Goal: Task Accomplishment & Management: Complete application form

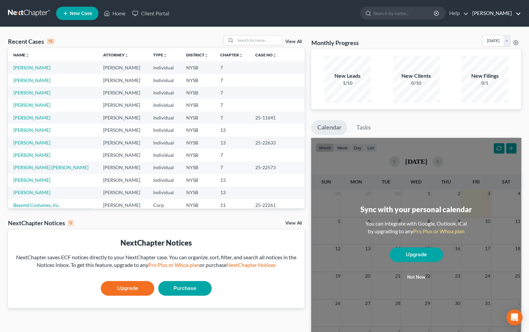
click at [505, 15] on link "[PERSON_NAME]" at bounding box center [495, 13] width 52 height 12
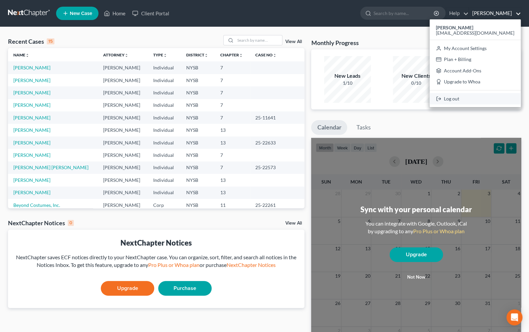
click at [482, 98] on link "Log out" at bounding box center [475, 98] width 91 height 11
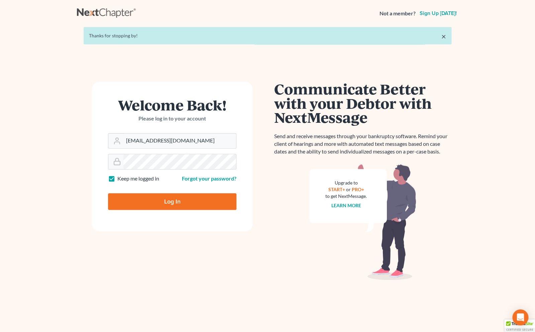
click at [168, 200] on input "Log In" at bounding box center [172, 201] width 128 height 17
type input "Thinking..."
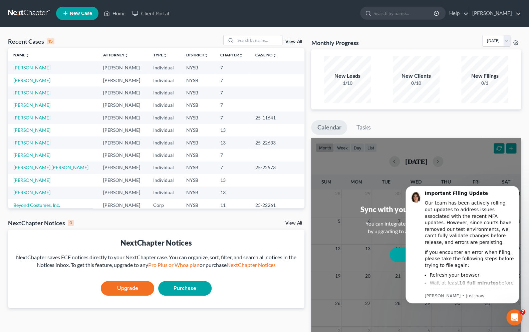
click at [20, 66] on link "[PERSON_NAME]" at bounding box center [31, 68] width 37 height 6
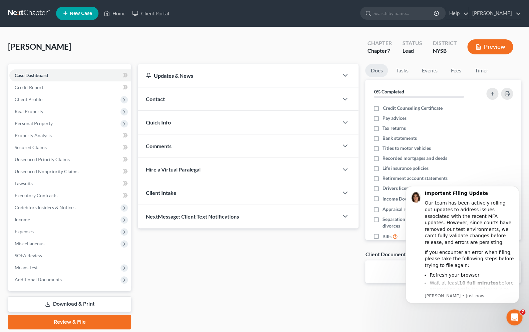
click at [476, 180] on html "Important Filing Update Our team has been actively rolling out updates to addre…" at bounding box center [463, 179] width 134 height 3
click at [518, 319] on div "Open Intercom Messenger" at bounding box center [514, 317] width 22 height 22
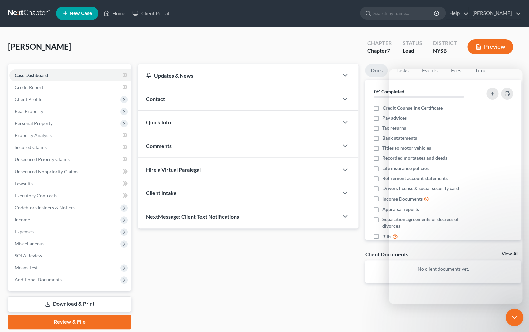
click at [518, 319] on div "Close Intercom Messenger" at bounding box center [514, 317] width 16 height 16
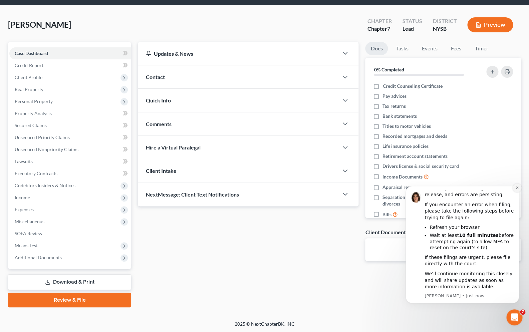
click at [520, 186] on button "Dismiss notification" at bounding box center [517, 188] width 9 height 9
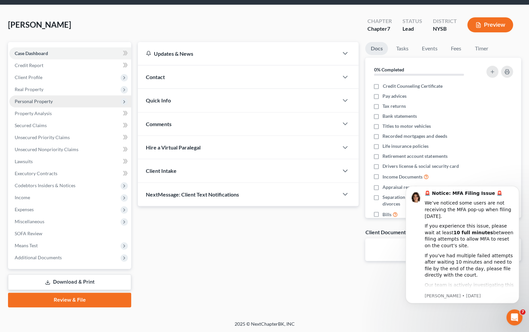
click at [28, 104] on span "Personal Property" at bounding box center [34, 102] width 38 height 6
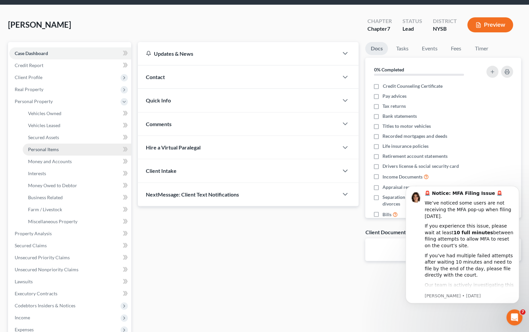
click at [43, 151] on span "Personal Items" at bounding box center [43, 150] width 31 height 6
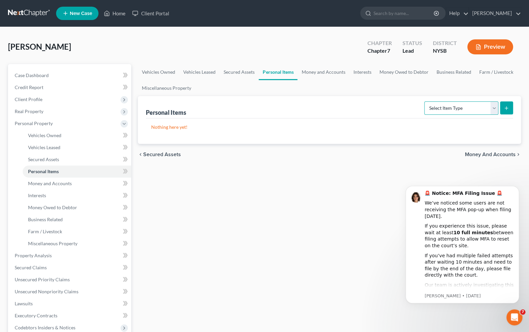
click at [425, 102] on select "Select Item Type Clothing Collectibles Of Value Electronics Firearms Household …" at bounding box center [462, 108] width 74 height 13
select select "electronics"
click option "Electronics" at bounding box center [0, 0] width 0 height 0
click at [506, 107] on icon "submit" at bounding box center [506, 108] width 5 height 5
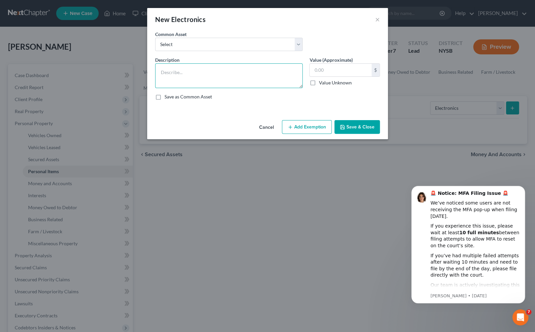
click at [248, 74] on textarea at bounding box center [228, 75] width 147 height 25
type textarea "Phone, laptop"
click at [321, 68] on input "text" at bounding box center [340, 70] width 62 height 13
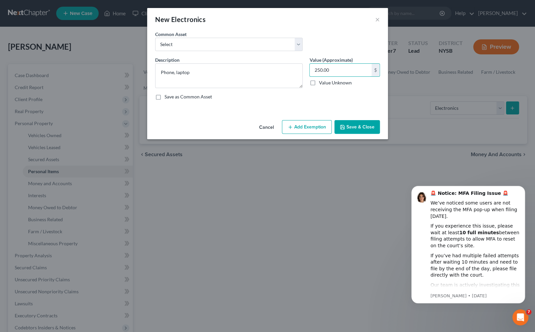
type input "250.00"
click at [315, 126] on button "Add Exemption" at bounding box center [307, 127] width 50 height 14
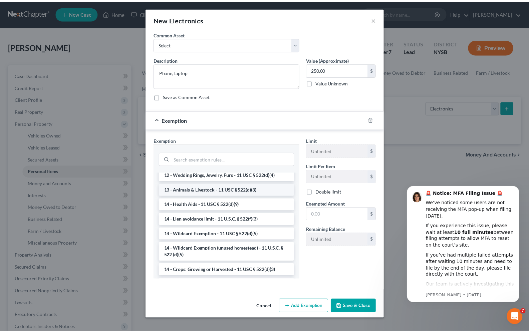
scroll to position [91, 0]
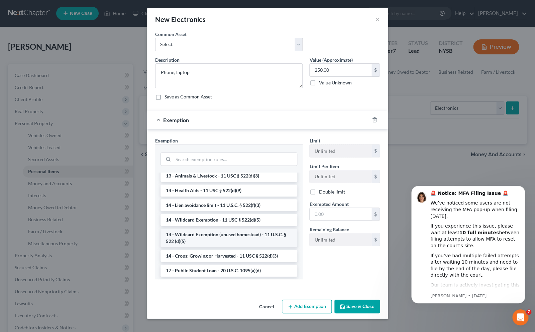
click at [185, 239] on li "14 - Wildcard Exemption (unused homestead) - 11 U.S.C. § 522 (d)(5)" at bounding box center [228, 238] width 137 height 19
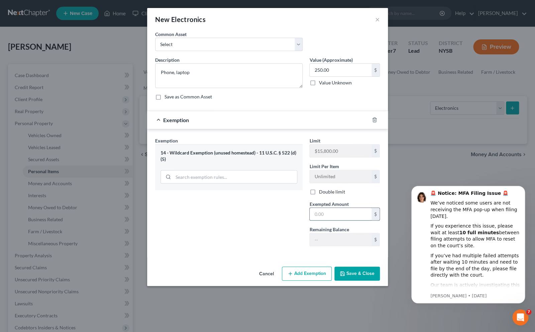
click at [328, 217] on input "text" at bounding box center [340, 214] width 62 height 13
type input "250.00"
click at [353, 277] on button "Save & Close" at bounding box center [356, 274] width 45 height 14
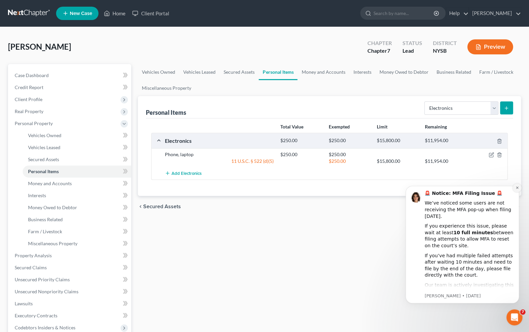
click at [518, 187] on icon "Dismiss notification" at bounding box center [518, 188] width 4 height 4
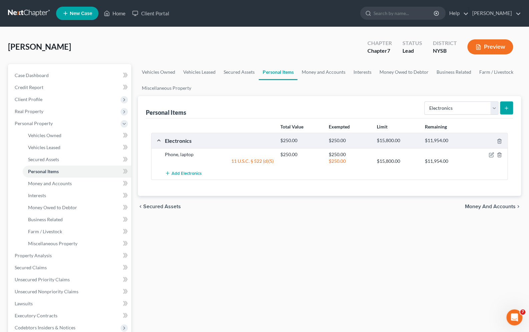
click at [504, 110] on icon "submit" at bounding box center [506, 108] width 5 height 5
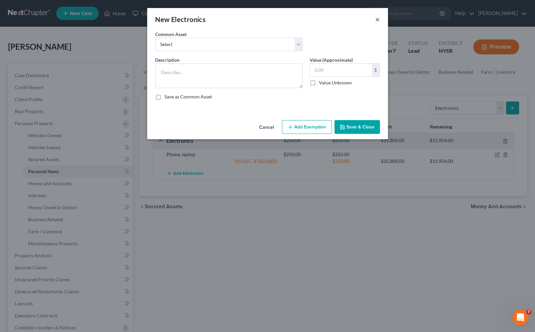
click at [375, 19] on button "×" at bounding box center [377, 19] width 5 height 8
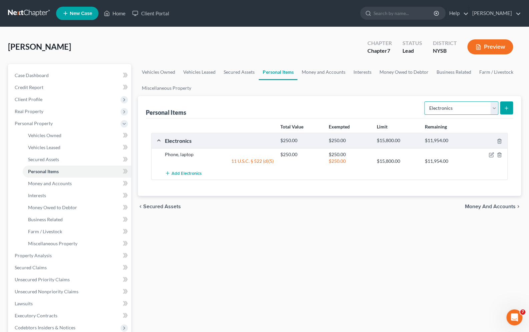
select select "collectibles_of_value"
click option "Collectibles Of Value" at bounding box center [0, 0] width 0 height 0
click at [511, 109] on button "submit" at bounding box center [506, 108] width 13 height 13
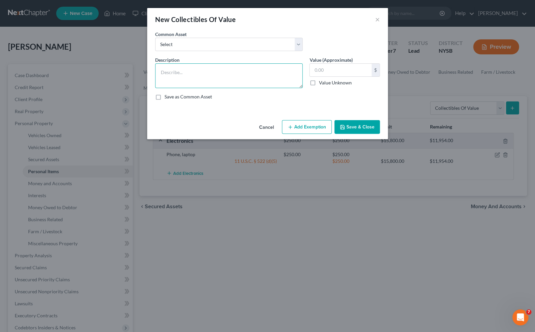
click at [280, 70] on textarea at bounding box center [228, 75] width 147 height 25
type textarea "Books"
click at [351, 72] on input "text" at bounding box center [340, 70] width 62 height 13
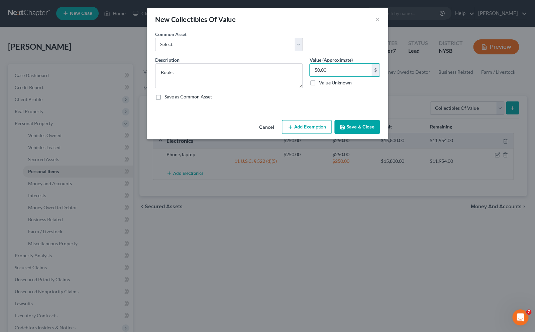
type input "50.00"
click at [313, 130] on button "Add Exemption" at bounding box center [307, 127] width 50 height 14
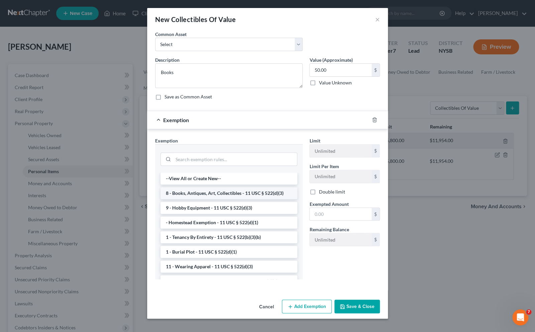
click at [220, 192] on li "8 - Books, Antiques, Art, Collectibles - 11 USC § 522(d)(3)" at bounding box center [228, 193] width 137 height 12
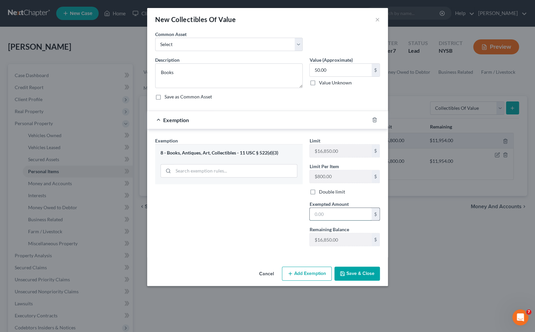
click at [321, 215] on input "text" at bounding box center [340, 214] width 62 height 13
type input "50.00"
click at [349, 271] on button "Save & Close" at bounding box center [356, 274] width 45 height 14
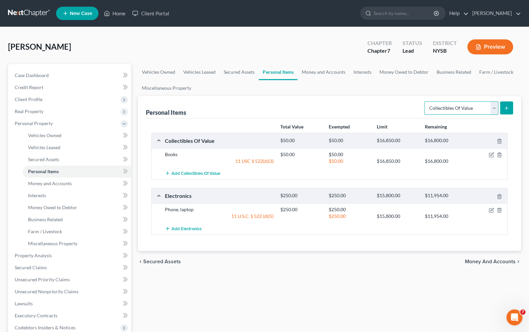
select select "clothing"
click option "Clothing" at bounding box center [0, 0] width 0 height 0
click at [511, 110] on button "submit" at bounding box center [506, 108] width 13 height 13
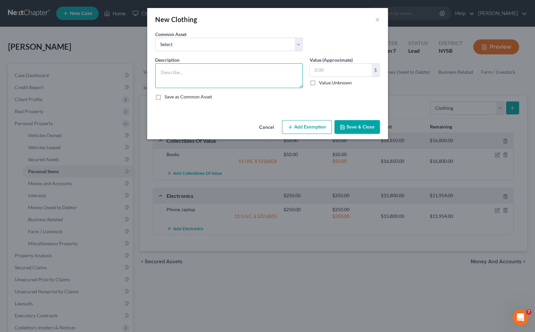
click at [241, 78] on textarea at bounding box center [228, 75] width 147 height 25
type textarea "Clothes"
click at [334, 73] on input "text" at bounding box center [340, 70] width 62 height 13
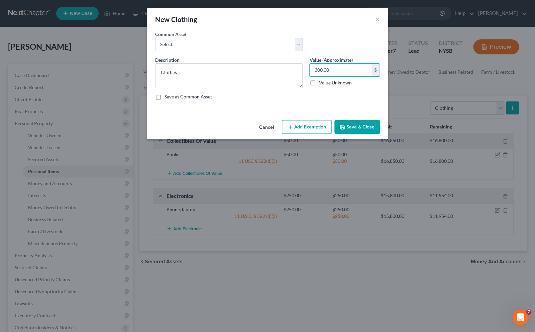
type input "300.00"
click at [316, 126] on button "Add Exemption" at bounding box center [307, 127] width 50 height 14
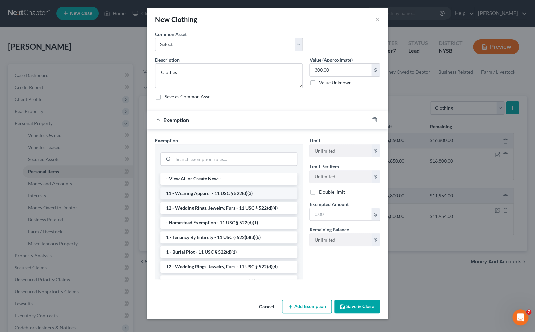
click at [226, 191] on li "11 - Wearing Apparel - 11 USC § 522(d)(3)" at bounding box center [228, 193] width 137 height 12
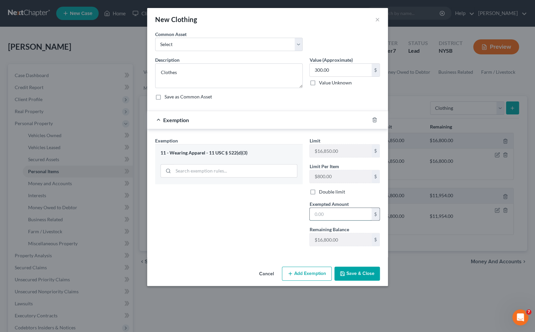
click at [325, 216] on input "text" at bounding box center [340, 214] width 62 height 13
type input "300.00"
click at [355, 276] on button "Save & Close" at bounding box center [356, 274] width 45 height 14
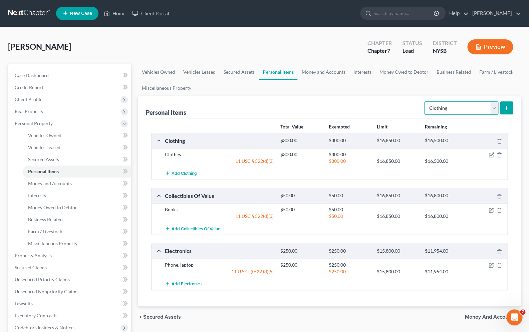
select select "jewelry"
click option "Jewelry" at bounding box center [0, 0] width 0 height 0
click at [510, 108] on button "submit" at bounding box center [506, 108] width 13 height 13
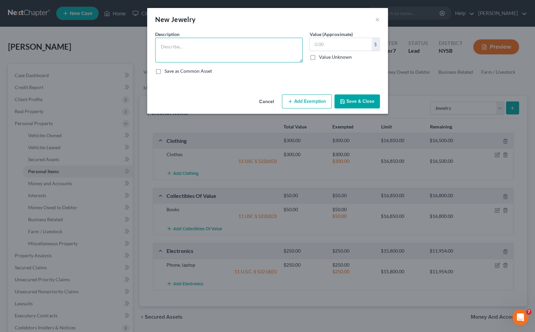
click at [212, 52] on textarea at bounding box center [228, 50] width 147 height 25
type textarea "1 pair earrings"
click at [324, 47] on input "text" at bounding box center [340, 44] width 62 height 13
type input "100.00"
click at [303, 105] on button "Add Exemption" at bounding box center [307, 102] width 50 height 14
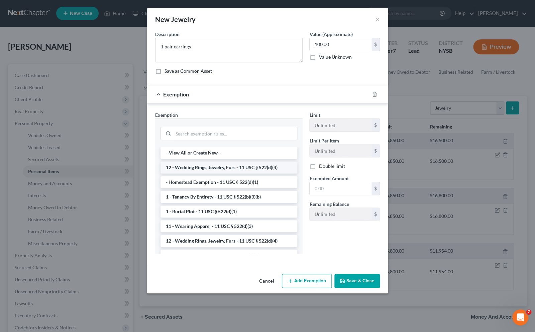
click at [215, 165] on li "12 - Wedding Rings, Jewelry, Furs - 11 USC § 522(d)(4)" at bounding box center [228, 168] width 137 height 12
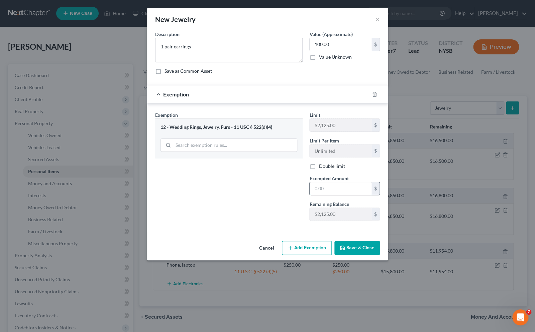
click at [333, 188] on input "text" at bounding box center [340, 188] width 62 height 13
type input "100.00"
click at [350, 252] on button "Save & Close" at bounding box center [356, 248] width 45 height 14
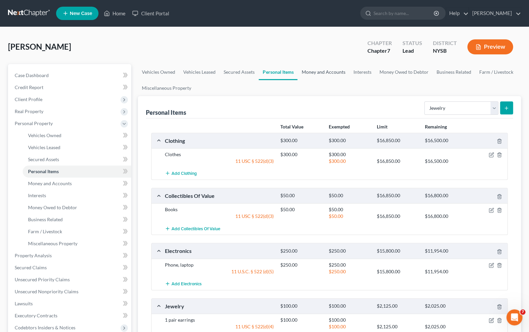
click at [326, 72] on link "Money and Accounts" at bounding box center [324, 72] width 52 height 16
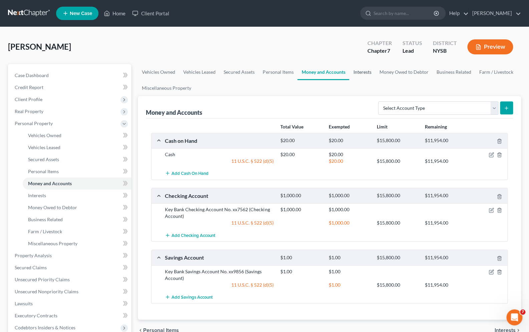
click at [363, 71] on link "Interests" at bounding box center [362, 72] width 26 height 16
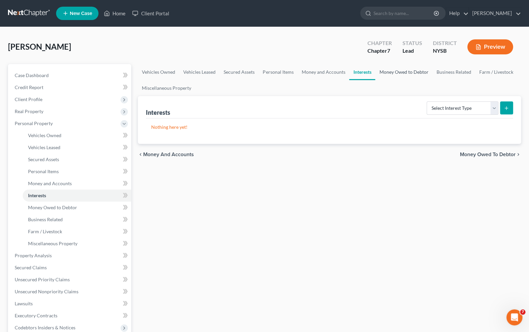
click at [394, 72] on link "Money Owed to Debtor" at bounding box center [403, 72] width 57 height 16
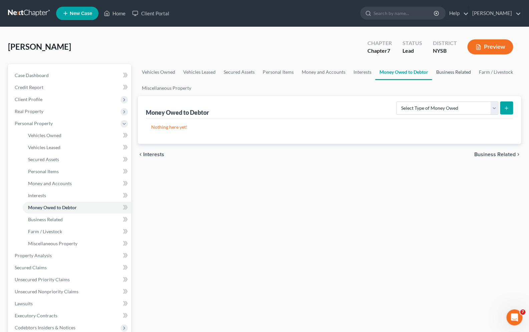
click at [437, 72] on link "Business Related" at bounding box center [453, 72] width 43 height 16
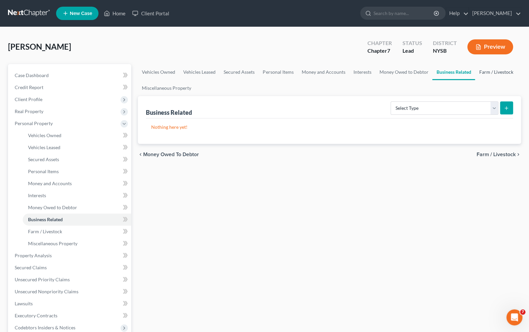
click at [486, 75] on link "Farm / Livestock" at bounding box center [496, 72] width 42 height 16
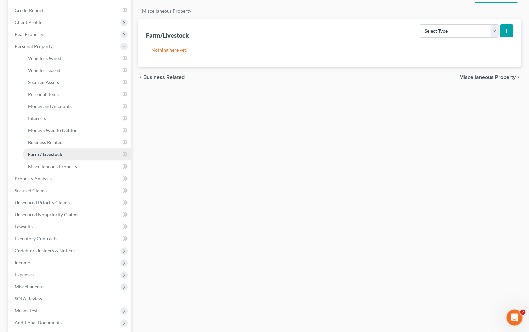
scroll to position [91, 0]
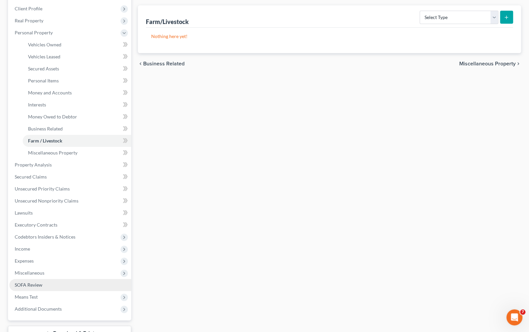
click at [36, 284] on span "SOFA Review" at bounding box center [29, 285] width 28 height 6
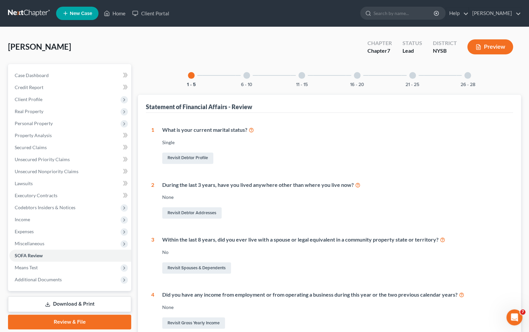
click at [412, 73] on div at bounding box center [413, 75] width 7 height 7
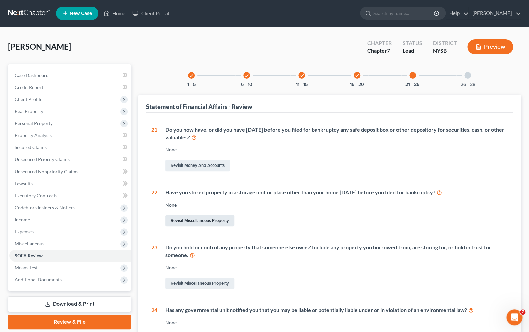
click at [216, 218] on link "Revisit Miscellaneous Property" at bounding box center [199, 220] width 69 height 11
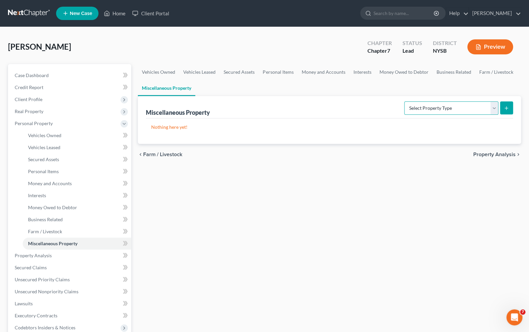
click at [405, 102] on select "Select Property Type Assigned for Creditor Benefit Within 1 Year Holding for An…" at bounding box center [452, 108] width 94 height 13
select select "stored_within_1_year"
click option "Stored Within 1 Year" at bounding box center [0, 0] width 0 height 0
click at [505, 107] on icon "submit" at bounding box center [506, 108] width 5 height 5
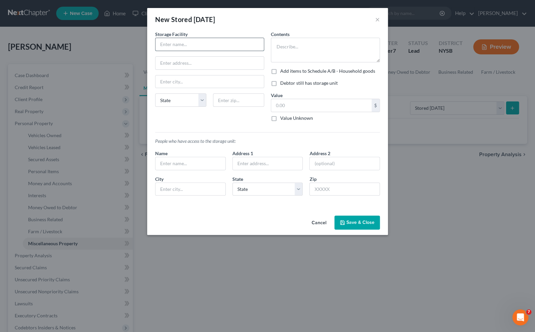
click at [220, 46] on input "text" at bounding box center [209, 44] width 108 height 13
type input "Storage Facility"
click at [292, 52] on textarea at bounding box center [325, 50] width 109 height 25
type textarea "Clothes, books, childrens toys, old furniture"
click at [316, 108] on input "text" at bounding box center [321, 105] width 100 height 13
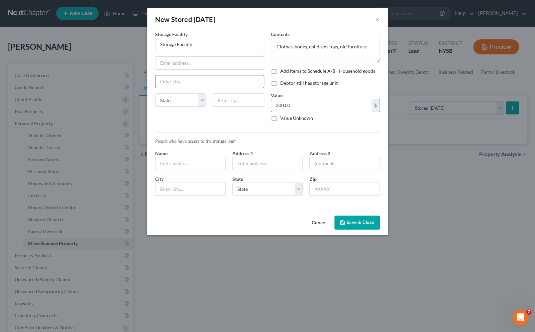
type input "300.00"
click at [195, 86] on input "text" at bounding box center [209, 81] width 108 height 13
type input "Ossining"
select select "35"
click at [355, 223] on button "Save & Close" at bounding box center [356, 223] width 45 height 14
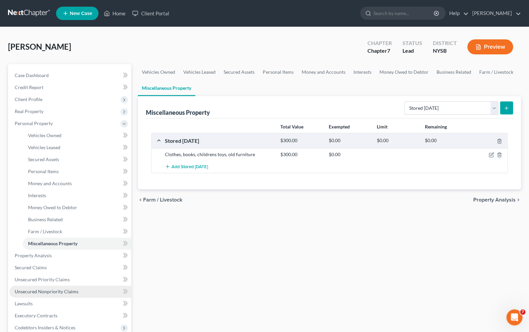
click at [53, 286] on link "Unsecured Nonpriority Claims" at bounding box center [70, 292] width 122 height 12
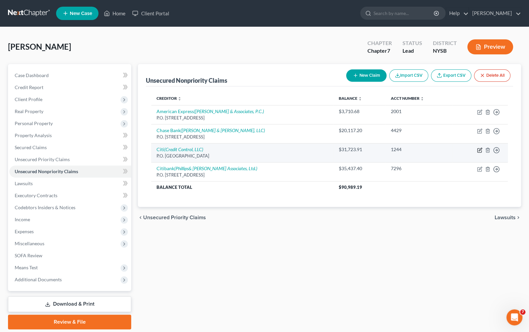
click at [480, 152] on icon "button" at bounding box center [480, 151] width 4 height 4
select select "26"
select select "2"
select select "0"
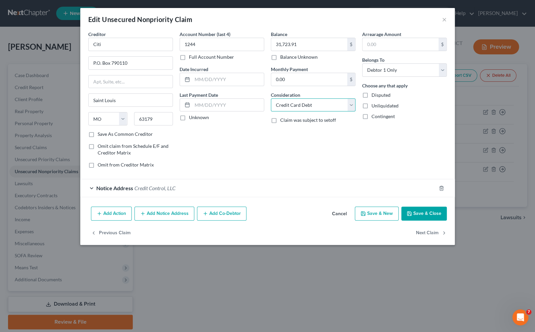
select select "10"
click option "Monies Loaned / Advanced" at bounding box center [0, 0] width 0 height 0
click at [412, 211] on icon "button" at bounding box center [408, 213] width 5 height 5
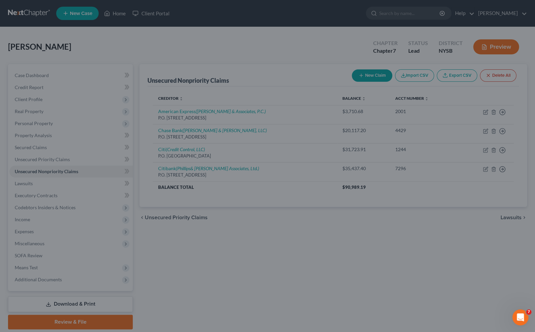
type input "0"
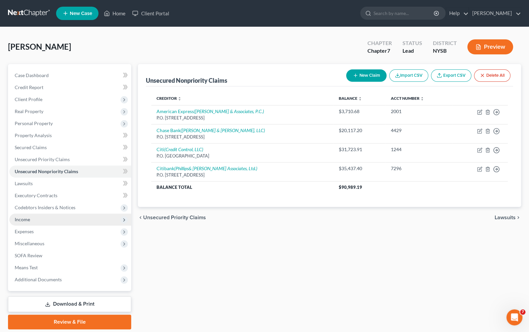
click at [47, 221] on span "Income" at bounding box center [70, 220] width 122 height 12
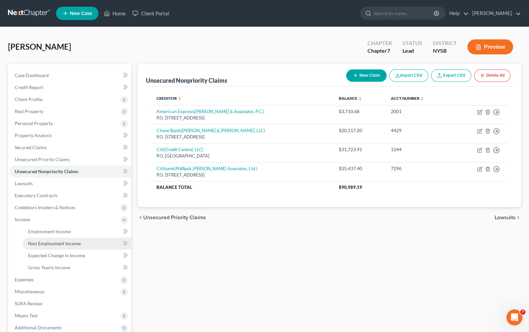
click at [67, 241] on span "Non Employment Income" at bounding box center [54, 244] width 53 height 6
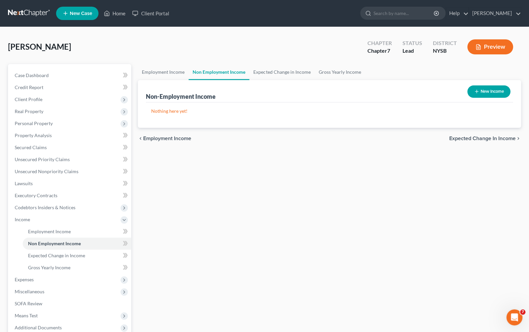
click at [474, 95] on button "New Income" at bounding box center [489, 92] width 43 height 12
select select "0"
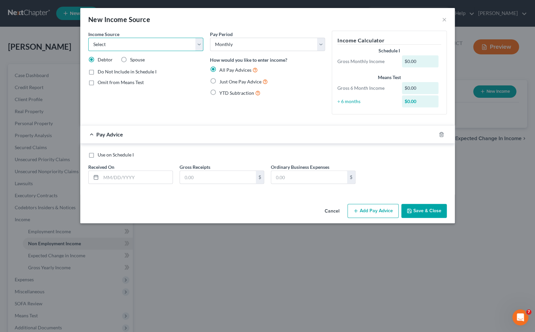
select select "7"
click option "Child / Family Support" at bounding box center [0, 0] width 0 height 0
click at [224, 81] on span "Just One Pay Advice" at bounding box center [240, 82] width 42 height 6
click at [224, 81] on input "Just One Pay Advice" at bounding box center [224, 80] width 4 height 4
radio input "true"
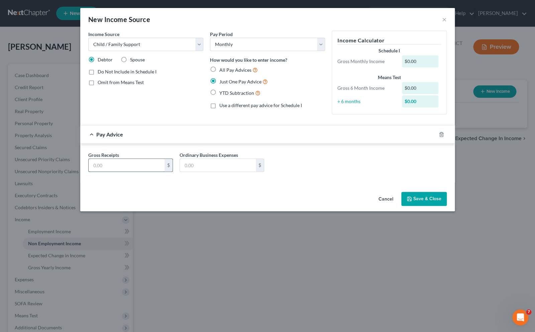
click at [155, 165] on input "text" at bounding box center [127, 165] width 76 height 13
type input "2,028.00"
click at [433, 198] on button "Save & Close" at bounding box center [423, 199] width 45 height 14
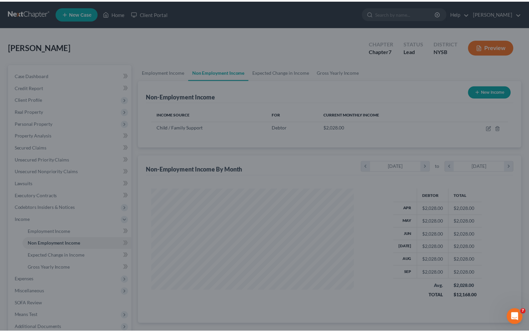
scroll to position [120, 216]
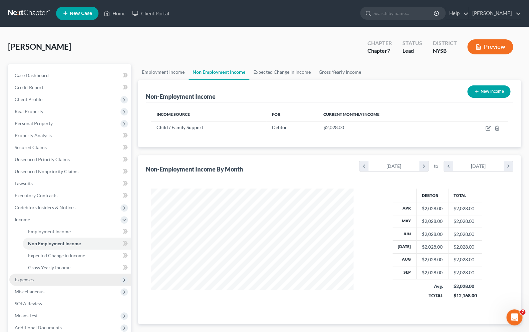
click at [34, 280] on span "Expenses" at bounding box center [70, 280] width 122 height 12
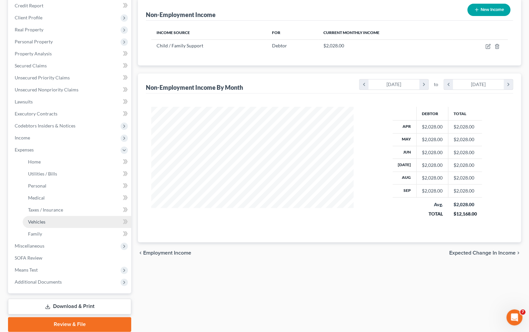
scroll to position [91, 0]
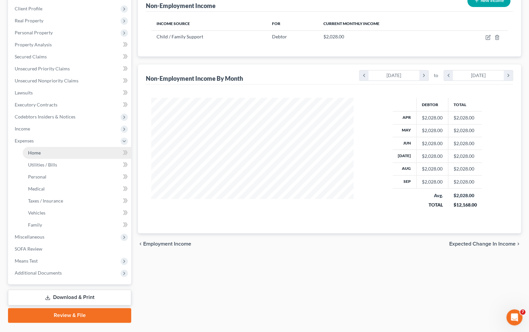
click at [38, 154] on span "Home" at bounding box center [34, 153] width 13 height 6
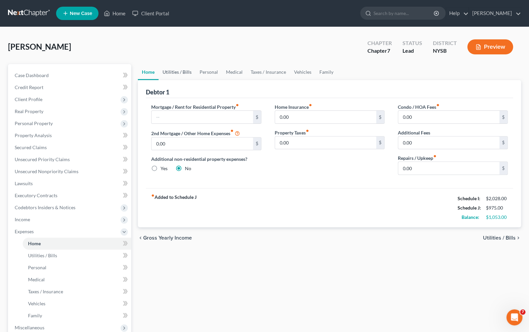
click at [169, 73] on link "Utilities / Bills" at bounding box center [177, 72] width 37 height 16
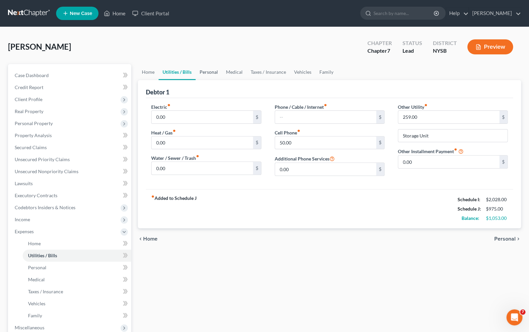
click at [212, 75] on link "Personal" at bounding box center [209, 72] width 26 height 16
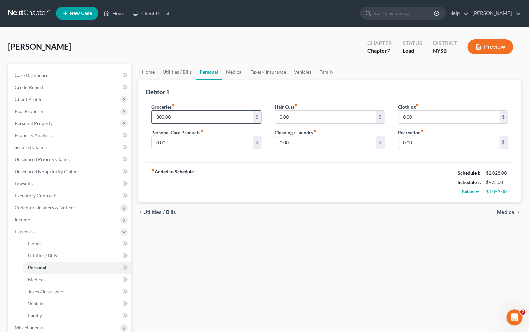
click at [159, 119] on input "300.00" at bounding box center [202, 117] width 101 height 13
type input "600.00"
click at [277, 140] on input "0.00" at bounding box center [325, 143] width 101 height 13
type input "100.00"
click at [286, 116] on input "0.00" at bounding box center [325, 117] width 101 height 13
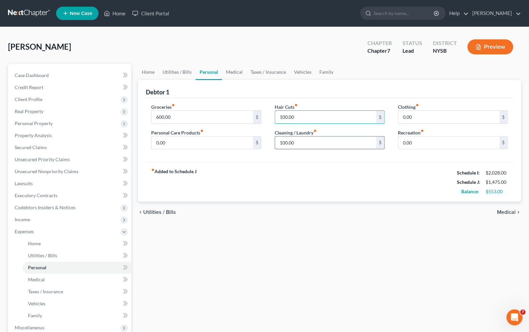
type input "100.00"
click at [316, 147] on input "100.00" at bounding box center [325, 143] width 101 height 13
click at [310, 145] on input "100.00" at bounding box center [325, 143] width 101 height 13
click at [285, 143] on input "100.00" at bounding box center [325, 143] width 101 height 13
type input "50.00"
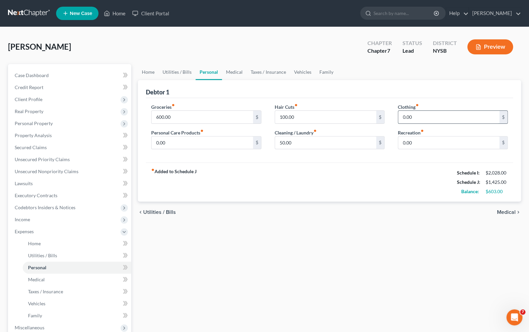
click at [401, 119] on input "0.00" at bounding box center [449, 117] width 101 height 13
type input "50.00"
click at [404, 145] on input "0.00" at bounding box center [449, 143] width 101 height 13
type input "300.00"
click at [43, 315] on link "Family" at bounding box center [77, 316] width 109 height 12
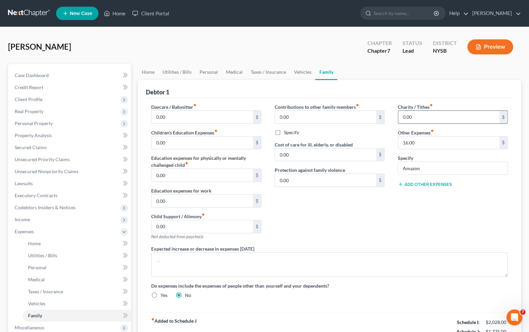
click at [428, 120] on input "0.00" at bounding box center [449, 117] width 101 height 13
type input "20.00"
click at [200, 148] on input "0.00" at bounding box center [202, 143] width 101 height 13
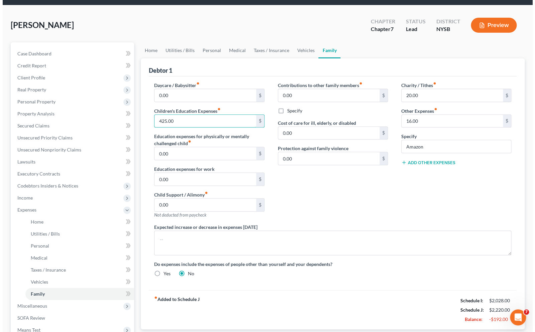
scroll to position [53, 0]
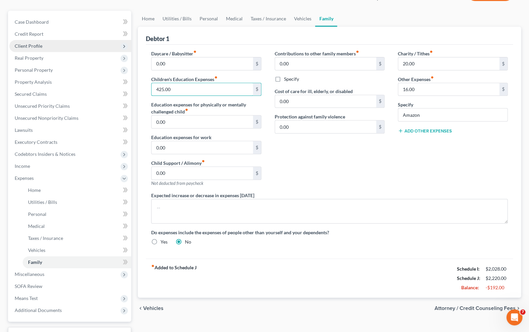
type input "425.00"
click at [35, 47] on span "Client Profile" at bounding box center [29, 46] width 28 height 6
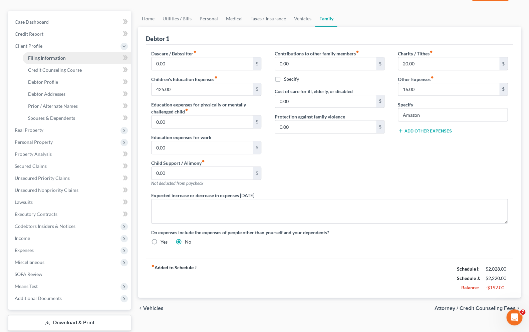
click at [44, 59] on span "Filing Information" at bounding box center [47, 58] width 38 height 6
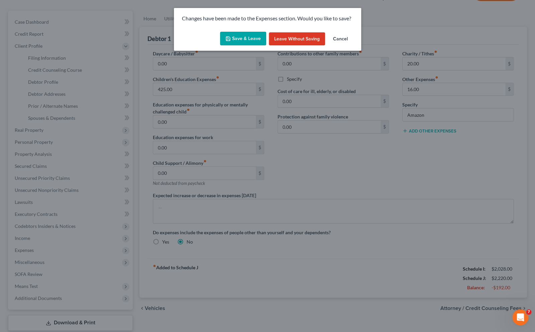
click at [237, 44] on button "Save & Leave" at bounding box center [243, 39] width 46 height 14
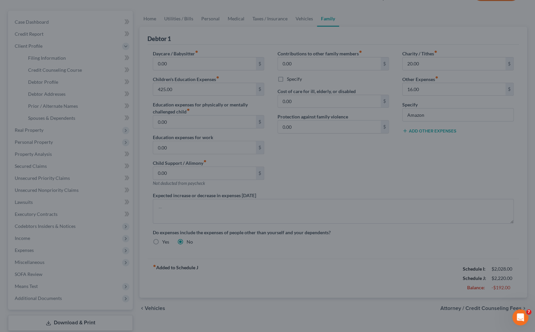
select select "1"
select select "0"
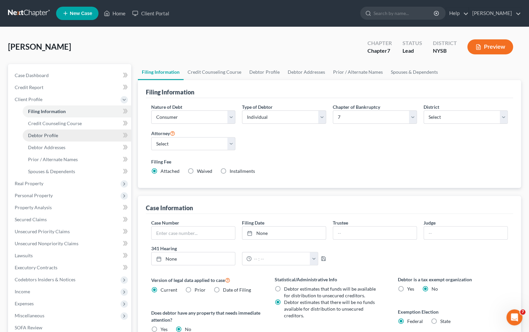
click at [53, 136] on span "Debtor Profile" at bounding box center [43, 136] width 30 height 6
select select "0"
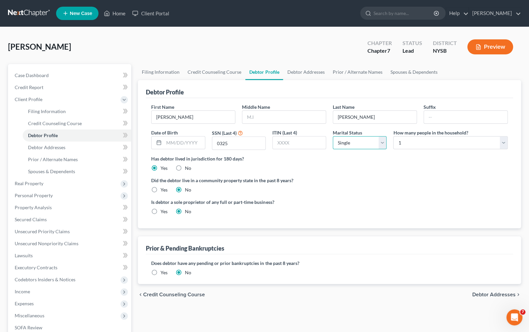
click option "Single" at bounding box center [0, 0] width 0 height 0
select select "1"
click option "2" at bounding box center [0, 0] width 0 height 0
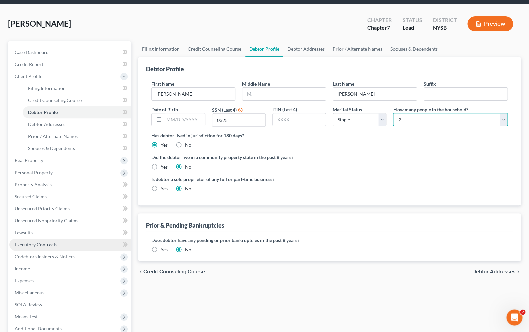
scroll to position [43, 0]
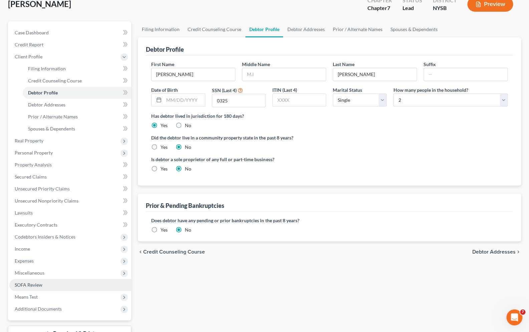
click at [39, 282] on link "SOFA Review" at bounding box center [70, 285] width 122 height 12
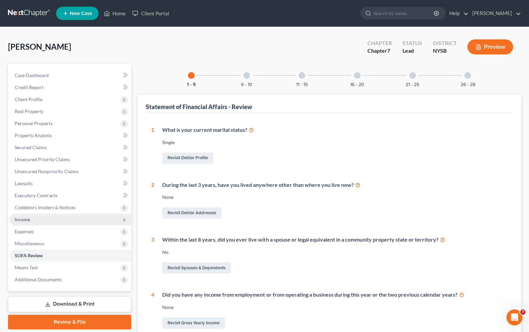
click at [27, 221] on span "Income" at bounding box center [22, 220] width 15 height 6
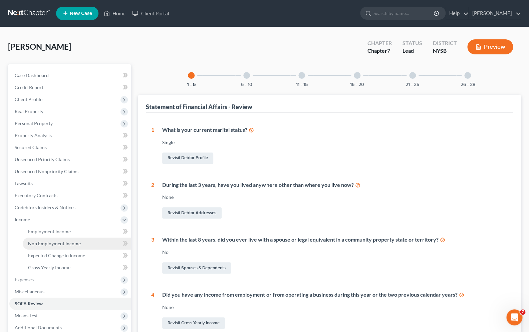
click at [57, 242] on span "Non Employment Income" at bounding box center [54, 244] width 53 height 6
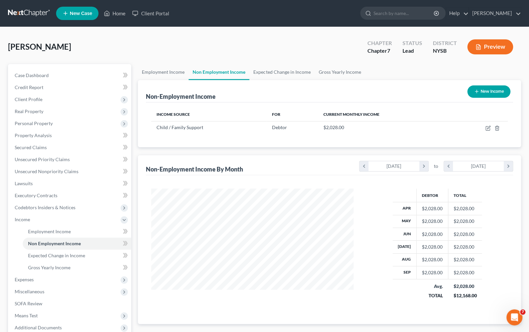
scroll to position [120, 216]
click at [64, 265] on span "Gross Yearly Income" at bounding box center [49, 268] width 42 height 6
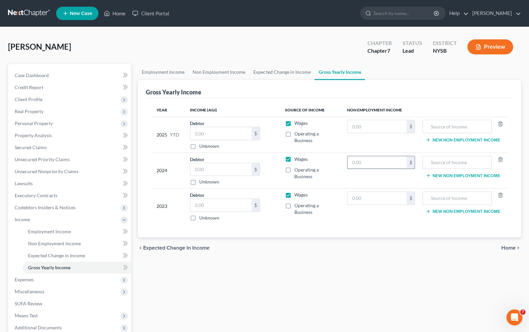
click at [364, 166] on input "text" at bounding box center [377, 162] width 59 height 13
type input "26,000.00"
click at [357, 199] on input "text" at bounding box center [377, 198] width 59 height 13
type input "26,000"
click at [466, 163] on input "text" at bounding box center [457, 162] width 62 height 13
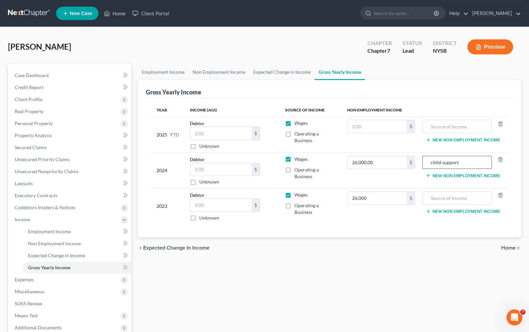
type input "child support"
click at [457, 199] on input "text" at bounding box center [457, 198] width 62 height 13
type input "child support"
click at [28, 218] on span "Income" at bounding box center [22, 220] width 15 height 6
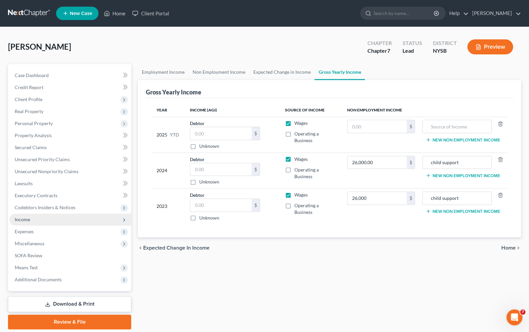
click at [26, 222] on span "Income" at bounding box center [22, 220] width 15 height 6
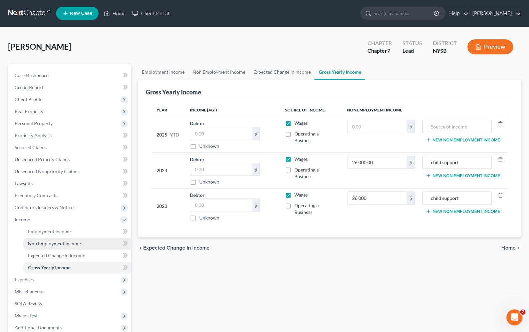
click at [53, 242] on span "Non Employment Income" at bounding box center [54, 244] width 53 height 6
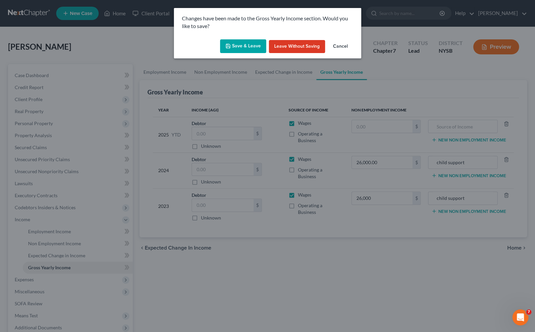
click at [230, 48] on icon "button" at bounding box center [227, 45] width 5 height 5
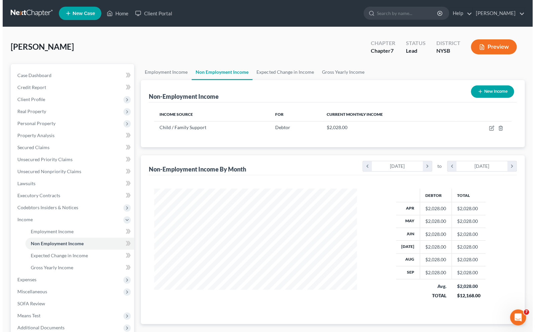
scroll to position [120, 216]
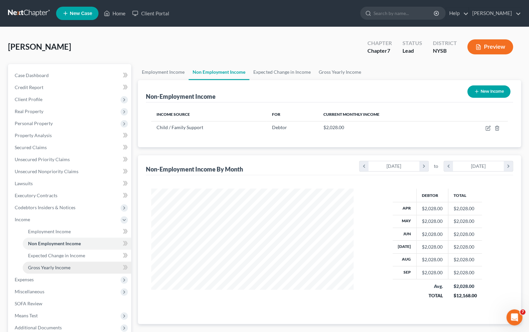
click at [70, 268] on span "Gross Yearly Income" at bounding box center [49, 268] width 42 height 6
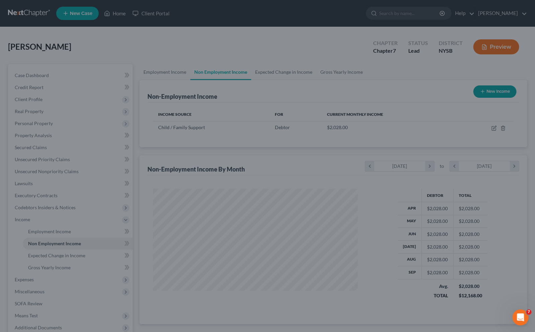
click at [44, 271] on div at bounding box center [267, 166] width 535 height 332
click at [45, 269] on div at bounding box center [267, 166] width 535 height 332
click at [87, 69] on div at bounding box center [267, 166] width 535 height 332
click at [517, 319] on icon "Open Intercom Messenger" at bounding box center [519, 316] width 11 height 11
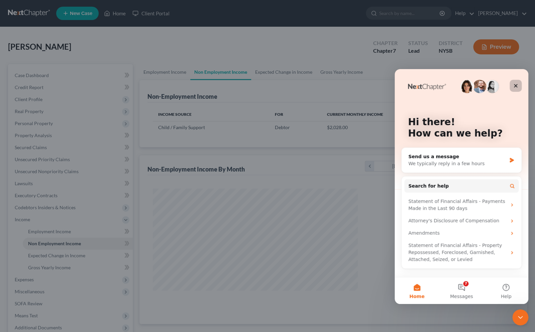
click at [514, 85] on icon "Close" at bounding box center [514, 85] width 5 height 5
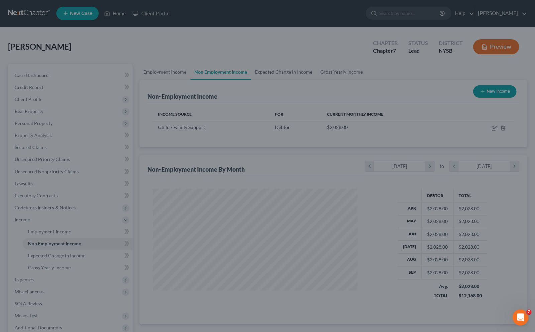
click at [91, 244] on div at bounding box center [267, 166] width 535 height 332
click at [497, 12] on div at bounding box center [267, 166] width 535 height 332
click at [143, 38] on div at bounding box center [267, 166] width 535 height 332
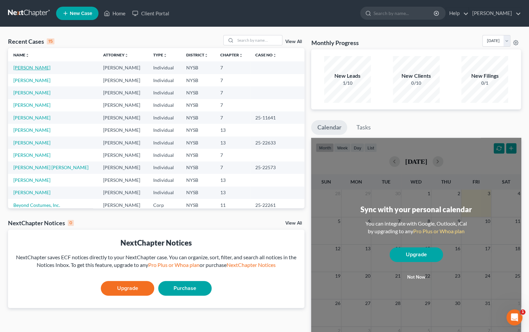
click at [33, 70] on link "[PERSON_NAME]" at bounding box center [31, 68] width 37 height 6
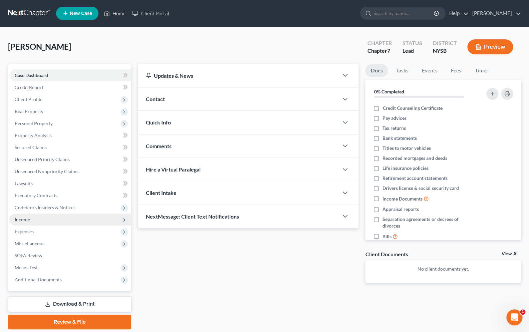
click at [26, 218] on span "Income" at bounding box center [22, 220] width 15 height 6
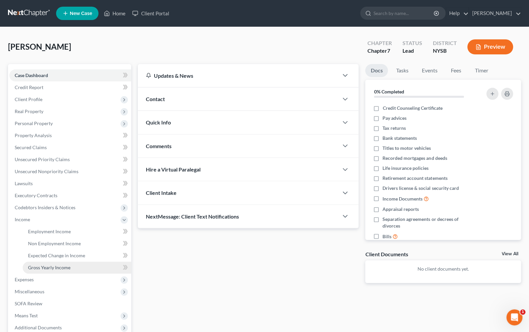
click at [48, 265] on link "Gross Yearly Income" at bounding box center [77, 268] width 109 height 12
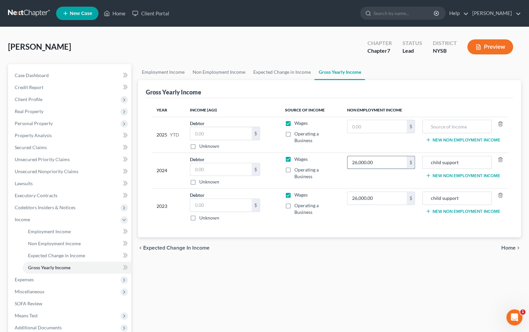
click at [352, 162] on input "26,000.00" at bounding box center [377, 162] width 59 height 13
click at [354, 164] on input "26,000.00" at bounding box center [377, 162] width 59 height 13
click at [353, 164] on input "26,000.00" at bounding box center [377, 162] width 59 height 13
type input "25,000.00"
click at [353, 197] on input "26,000.00" at bounding box center [377, 198] width 59 height 13
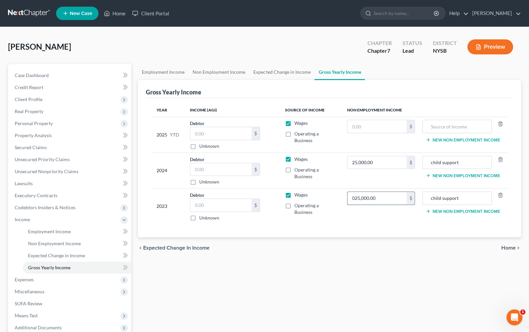
click at [351, 200] on input "025,000.00" at bounding box center [377, 198] width 59 height 13
type input "25,000.00"
click at [362, 125] on input "text" at bounding box center [377, 126] width 59 height 13
type input "20,000.00"
click at [432, 129] on input "text" at bounding box center [457, 126] width 62 height 13
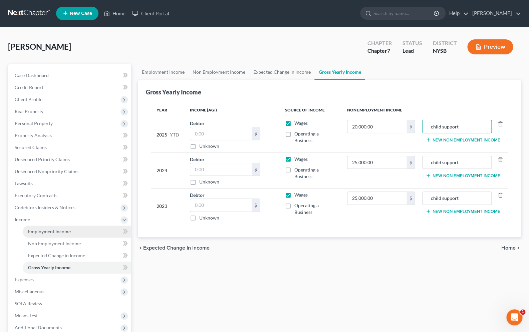
type input "child support"
click at [71, 232] on link "Employment Income" at bounding box center [77, 232] width 109 height 12
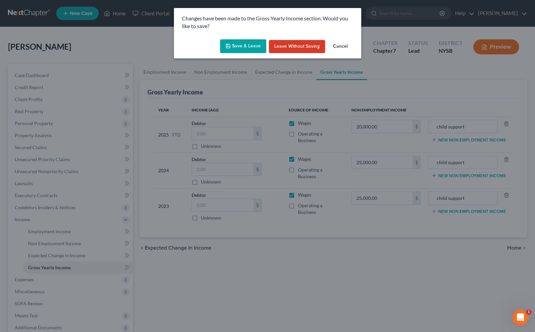
click at [243, 50] on button "Save & Leave" at bounding box center [243, 46] width 46 height 14
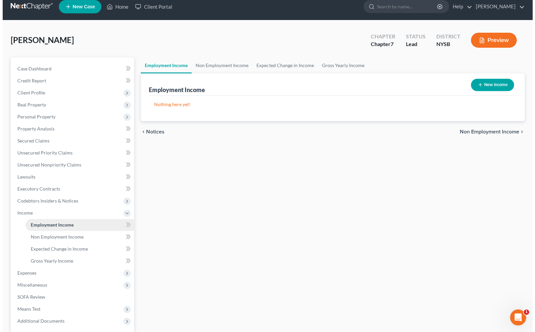
scroll to position [27, 0]
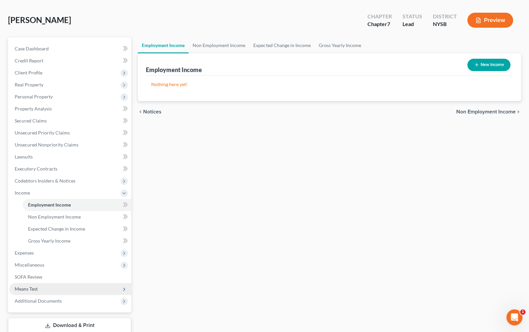
click at [37, 289] on span "Means Test" at bounding box center [26, 289] width 23 height 6
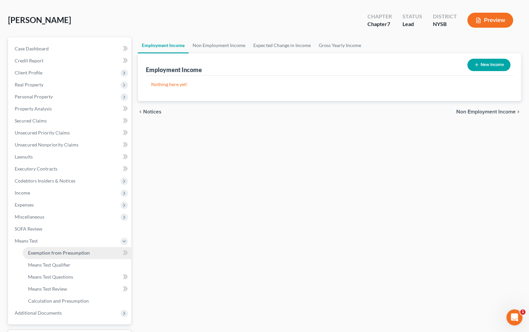
click at [59, 256] on link "Exemption from Presumption" at bounding box center [77, 253] width 109 height 12
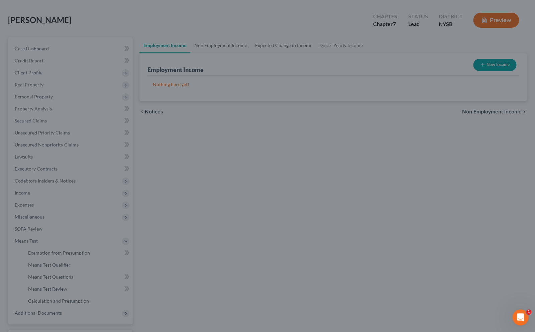
click at [57, 254] on div at bounding box center [267, 166] width 535 height 332
click at [58, 265] on div at bounding box center [267, 166] width 535 height 332
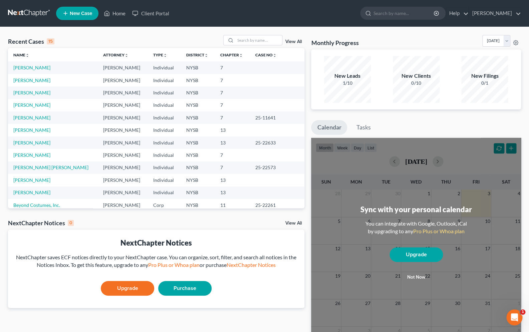
click at [39, 69] on td "[PERSON_NAME]" at bounding box center [53, 67] width 90 height 12
click at [36, 69] on link "[PERSON_NAME]" at bounding box center [31, 68] width 37 height 6
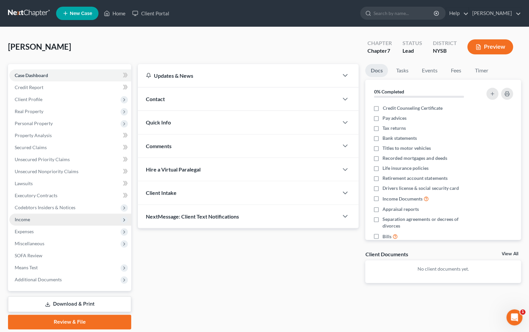
click at [28, 219] on span "Income" at bounding box center [22, 220] width 15 height 6
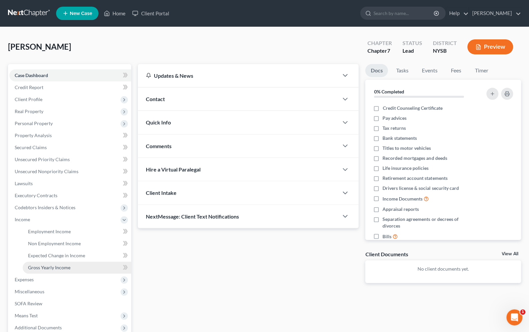
click at [52, 269] on span "Gross Yearly Income" at bounding box center [49, 268] width 42 height 6
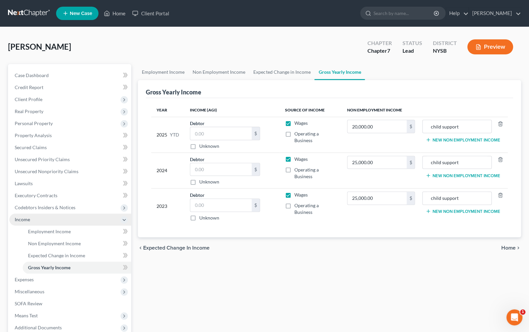
click at [124, 221] on icon at bounding box center [124, 219] width 5 height 5
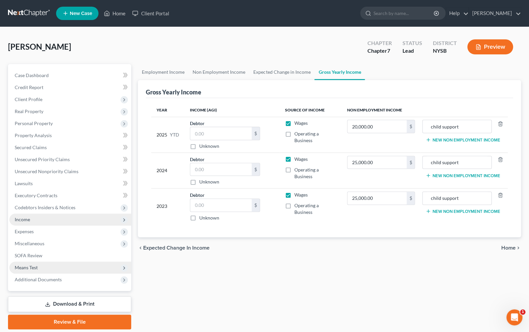
click at [36, 268] on span "Means Test" at bounding box center [26, 268] width 23 height 6
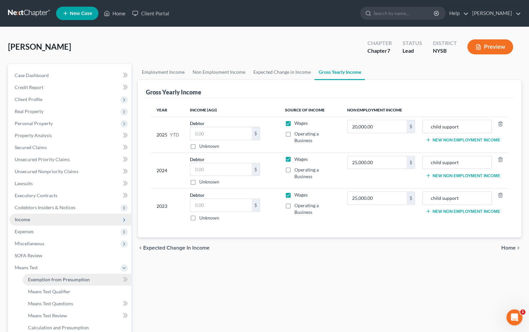
click at [57, 278] on span "Exemption from Presumption" at bounding box center [59, 280] width 62 height 6
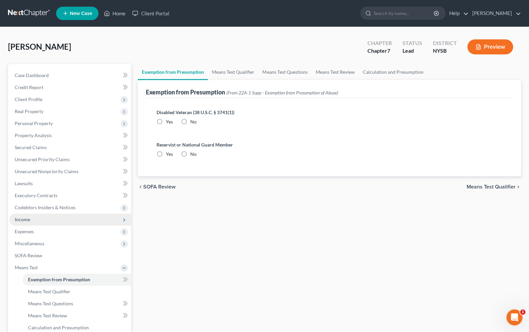
click at [190, 121] on label "No" at bounding box center [193, 122] width 6 height 7
click at [193, 121] on input "No" at bounding box center [195, 121] width 4 height 4
radio input "true"
click at [190, 151] on label "No" at bounding box center [193, 154] width 6 height 7
click at [193, 151] on input "No" at bounding box center [195, 153] width 4 height 4
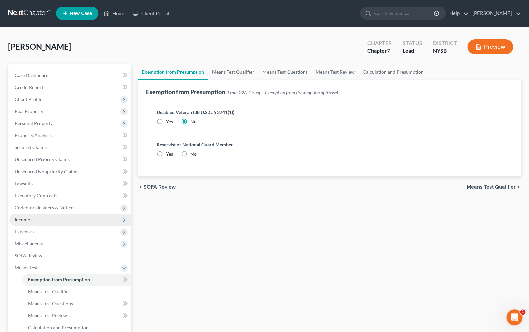
radio input "true"
click at [67, 293] on span "Means Test Qualifier" at bounding box center [49, 292] width 42 height 6
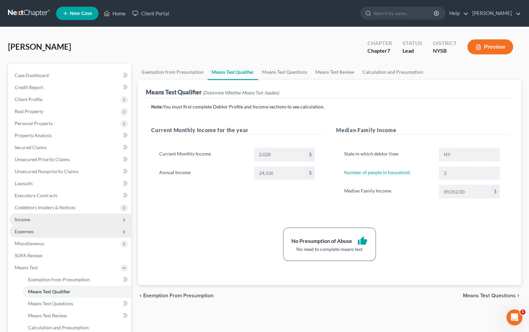
scroll to position [53, 0]
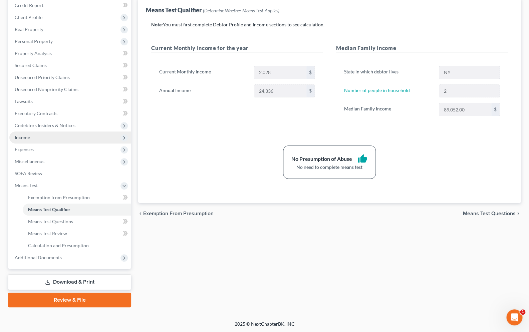
click at [81, 277] on link "Download & Print" at bounding box center [69, 283] width 123 height 16
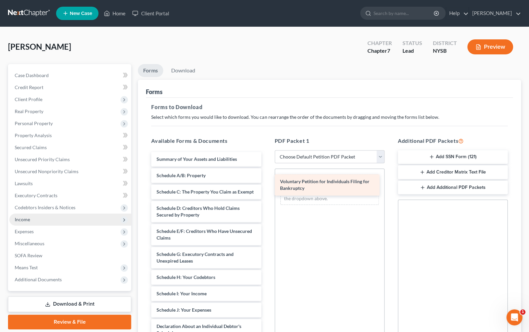
drag, startPoint x: 213, startPoint y: 157, endPoint x: 337, endPoint y: 180, distance: 125.7
click at [267, 180] on div "Voluntary Petition for Individuals Filing for Bankruptcy Voluntary Petition for…" at bounding box center [206, 317] width 121 height 330
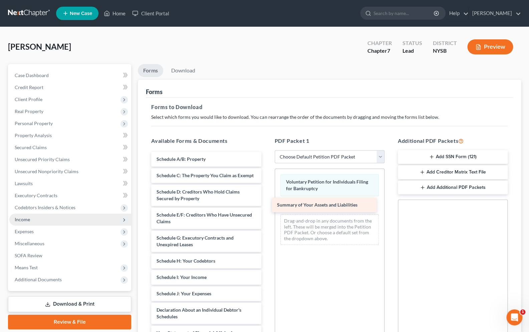
drag, startPoint x: 195, startPoint y: 158, endPoint x: 316, endPoint y: 204, distance: 129.2
click at [267, 204] on div "Summary of Your Assets and Liabilities Summary of Your Assets and Liabilities S…" at bounding box center [206, 309] width 121 height 314
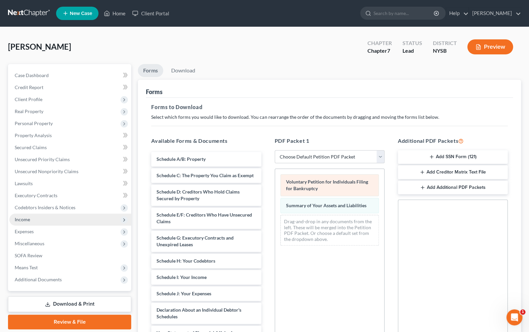
scroll to position [32, 0]
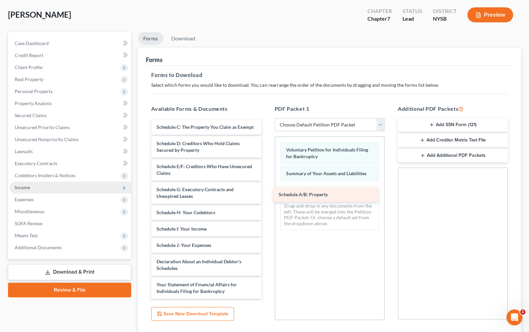
drag, startPoint x: 181, startPoint y: 126, endPoint x: 303, endPoint y: 194, distance: 139.8
click at [267, 194] on div "Schedule A/B: Property Schedule A/B: Property Schedule C: The Property You Clai…" at bounding box center [206, 268] width 121 height 297
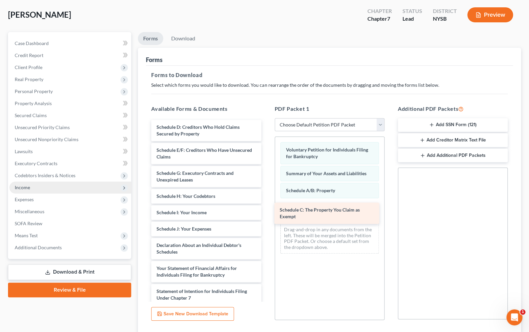
drag, startPoint x: 176, startPoint y: 130, endPoint x: 299, endPoint y: 213, distance: 148.9
click at [267, 213] on div "Schedule C: The Property You Claim as Exempt Schedule C: The Property You Claim…" at bounding box center [206, 260] width 121 height 281
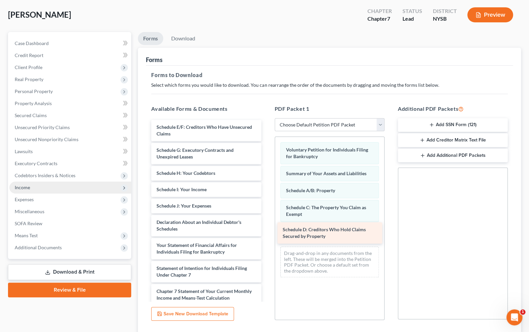
drag, startPoint x: 194, startPoint y: 130, endPoint x: 320, endPoint y: 234, distance: 163.1
click at [267, 234] on div "Schedule D: Creditors Who Hold Claims Secured by Property Schedule D: Creditors…" at bounding box center [206, 249] width 121 height 258
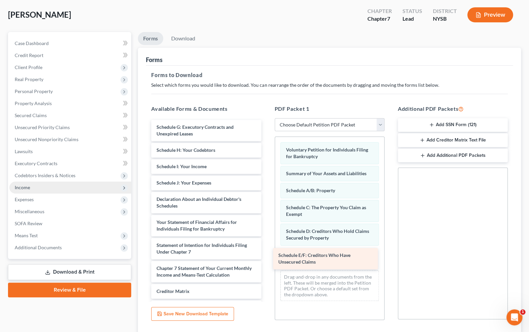
drag, startPoint x: 193, startPoint y: 123, endPoint x: 315, endPoint y: 250, distance: 175.8
click at [267, 250] on div "Schedule E/F: Creditors Who Have Unsecured Claims Schedule E/F: Creditors Who H…" at bounding box center [206, 237] width 121 height 235
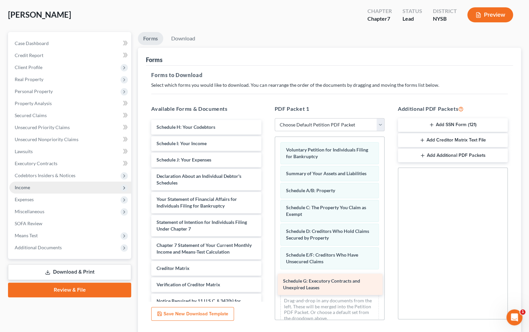
drag, startPoint x: 181, startPoint y: 129, endPoint x: 308, endPoint y: 284, distance: 199.9
click at [267, 284] on div "Schedule G: Executory Contracts and Unexpired Leases Schedule G: Executory Cont…" at bounding box center [206, 226] width 121 height 212
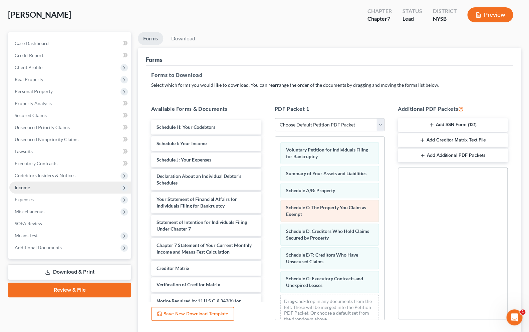
scroll to position [11, 0]
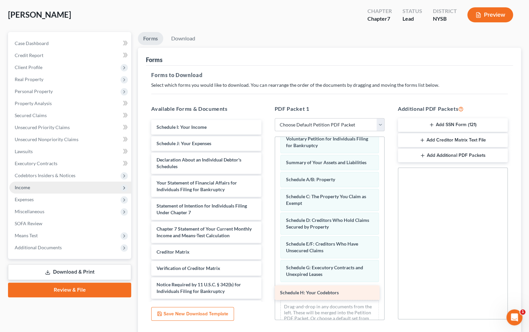
drag, startPoint x: 187, startPoint y: 129, endPoint x: 311, endPoint y: 294, distance: 206.3
click at [267, 294] on div "Schedule H: Your Codebtors Schedule H: Your Codebtors Schedule I: Your Income S…" at bounding box center [206, 217] width 121 height 195
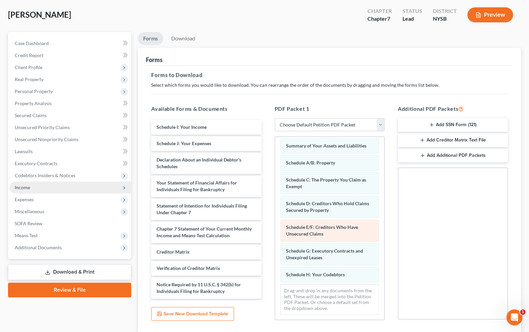
scroll to position [28, 0]
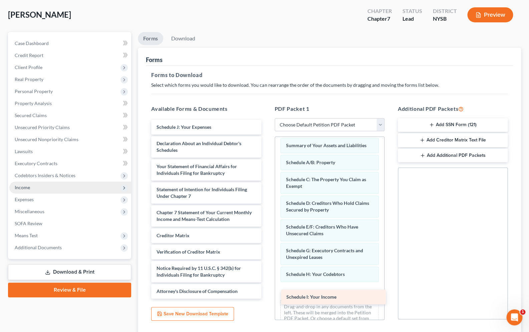
drag, startPoint x: 185, startPoint y: 129, endPoint x: 315, endPoint y: 300, distance: 214.5
click at [267, 299] on div "Schedule I: Your Income Schedule I: Your Income Schedule J: Your Expenses Decla…" at bounding box center [206, 209] width 121 height 179
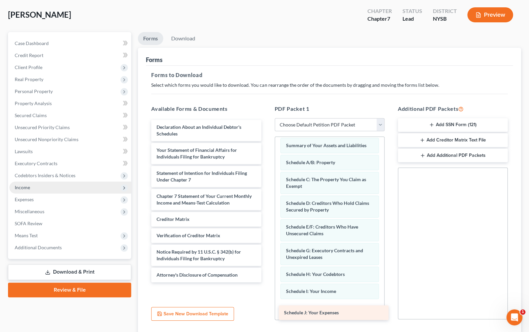
drag, startPoint x: 199, startPoint y: 127, endPoint x: 326, endPoint y: 313, distance: 225.4
click at [267, 283] on div "Schedule J: Your Expenses Schedule J: Your Expenses Declaration About an Indivi…" at bounding box center [206, 201] width 121 height 163
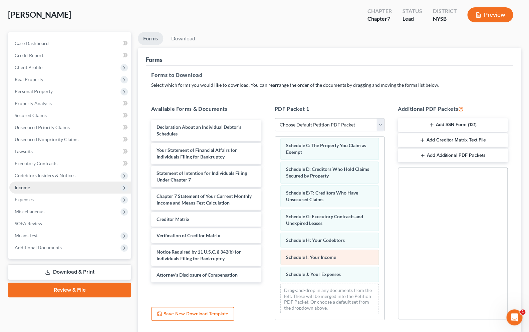
scroll to position [80, 0]
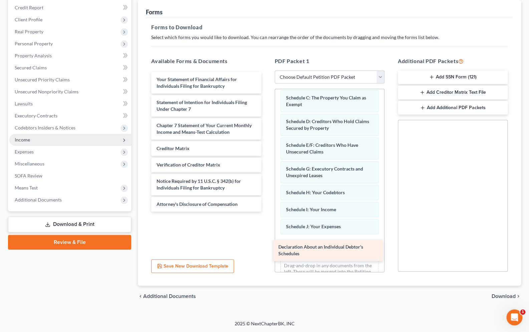
drag, startPoint x: 175, startPoint y: 82, endPoint x: 297, endPoint y: 250, distance: 207.9
click at [267, 212] on div "Declaration About an Individual Debtor's Schedules Declaration About an Individ…" at bounding box center [206, 142] width 121 height 140
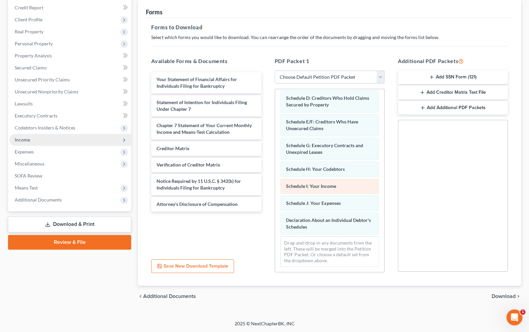
scroll to position [86, 0]
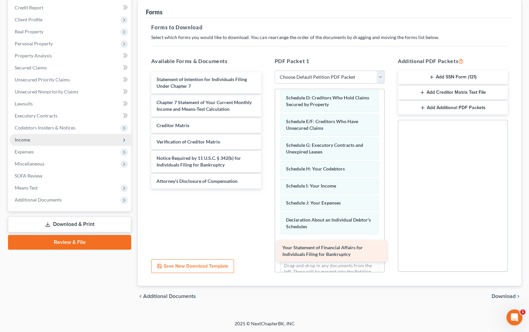
drag, startPoint x: 181, startPoint y: 78, endPoint x: 307, endPoint y: 246, distance: 210.0
click at [267, 189] on div "Your Statement of Financial Affairs for Individuals Filing for Bankruptcy Your …" at bounding box center [206, 130] width 121 height 117
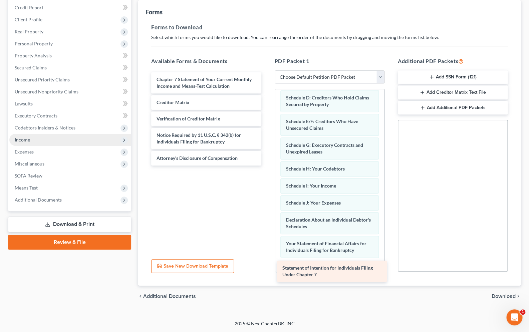
drag, startPoint x: 205, startPoint y: 80, endPoint x: 331, endPoint y: 269, distance: 227.5
click at [267, 166] on div "Statement of Intention for Individuals Filing Under Chapter 7 Statement of Inte…" at bounding box center [206, 119] width 121 height 94
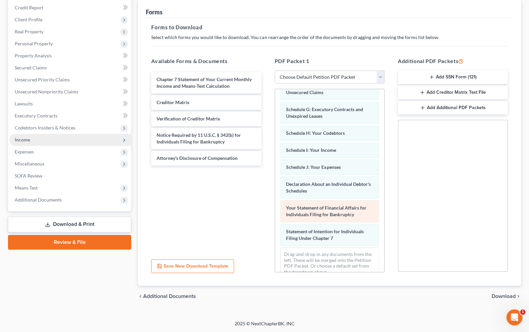
scroll to position [133, 0]
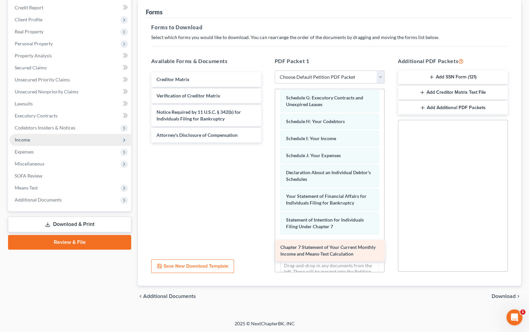
drag, startPoint x: 197, startPoint y: 83, endPoint x: 321, endPoint y: 252, distance: 209.3
click at [267, 143] on div "Chapter 7 Statement of Your Current Monthly Income and Means-Test Calculation C…" at bounding box center [206, 107] width 121 height 70
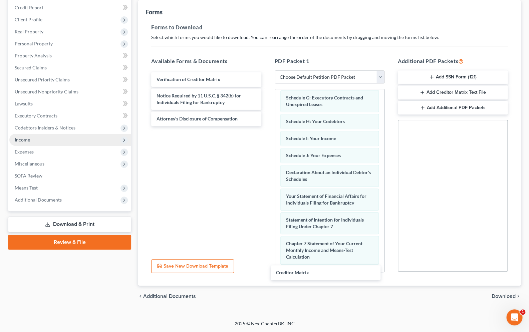
drag, startPoint x: 203, startPoint y: 81, endPoint x: 323, endPoint y: 274, distance: 227.2
click at [267, 126] on div "Creditor Matrix Creditor Matrix Verification of Creditor Matrix Notice Required…" at bounding box center [206, 99] width 121 height 54
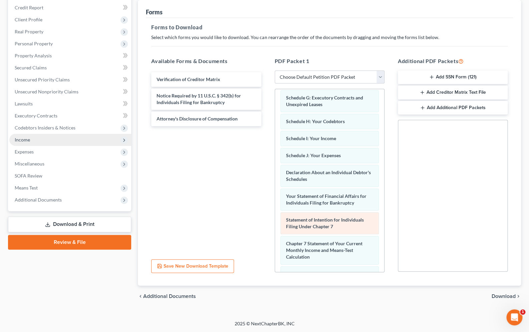
scroll to position [181, 0]
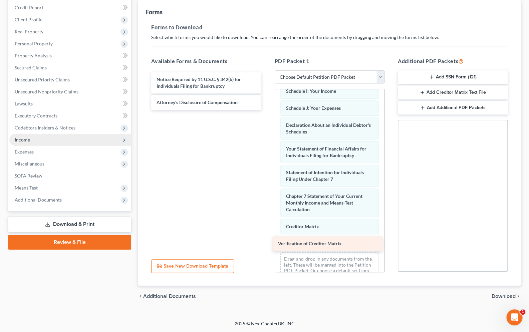
drag, startPoint x: 183, startPoint y: 79, endPoint x: 305, endPoint y: 240, distance: 202.7
click at [267, 110] on div "Verification of Creditor Matrix Verification of Creditor Matrix Notice Required…" at bounding box center [206, 91] width 121 height 38
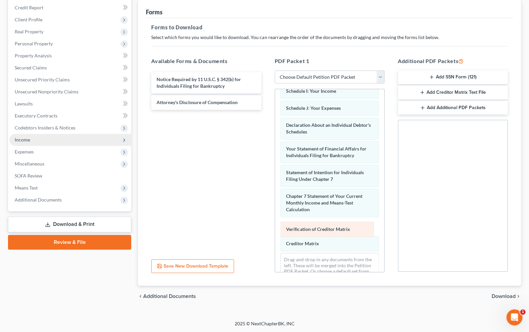
click at [305, 222] on div "Verification of Creditor Matrix Voluntary Petition for Individuals Filing for B…" at bounding box center [329, 98] width 109 height 381
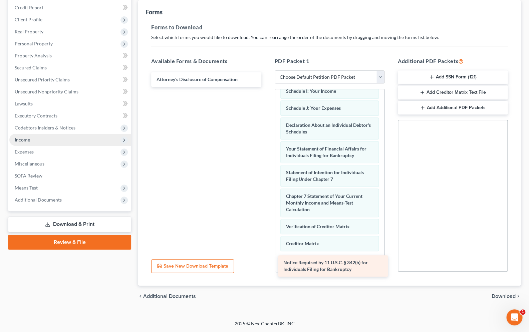
drag, startPoint x: 188, startPoint y: 81, endPoint x: 315, endPoint y: 265, distance: 223.6
click at [267, 87] on div "Notice Required by 11 U.S.C. § 342(b) for Individuals Filing for Bankruptcy Not…" at bounding box center [206, 79] width 121 height 15
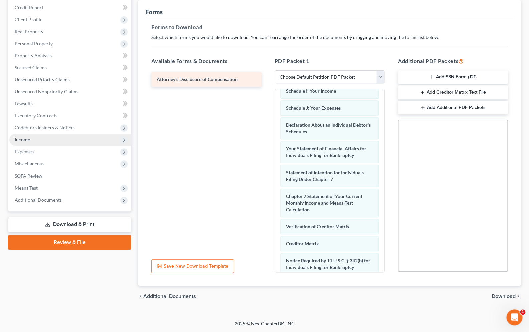
click at [186, 77] on span "Attorney's Disclosure of Compensation" at bounding box center [197, 80] width 81 height 6
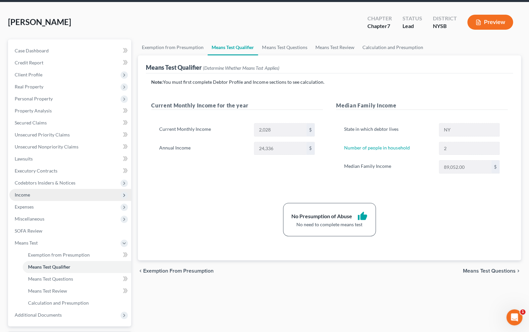
scroll to position [81, 0]
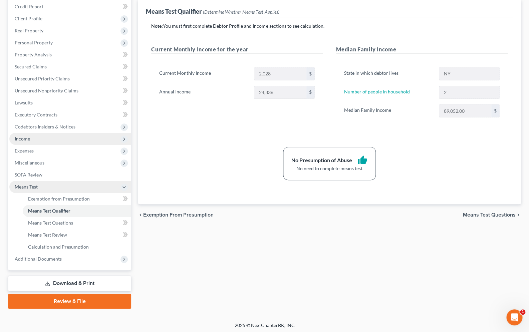
click at [127, 186] on icon at bounding box center [124, 187] width 5 height 5
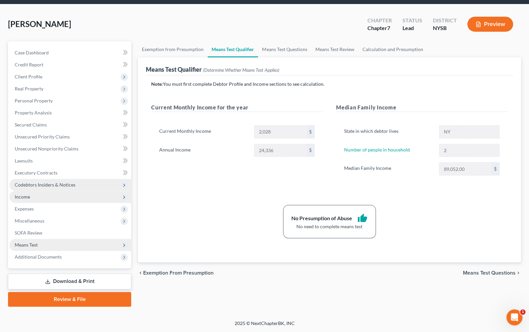
scroll to position [22, 0]
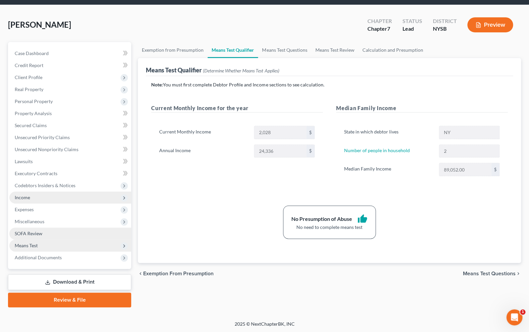
click at [34, 233] on span "SOFA Review" at bounding box center [29, 234] width 28 height 6
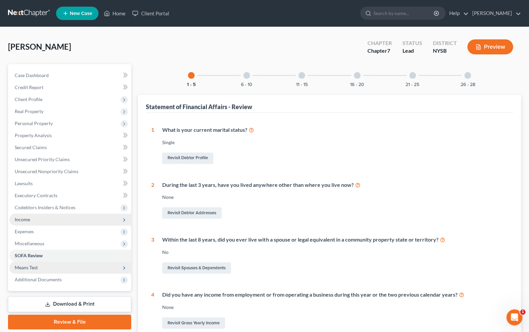
click at [360, 77] on div at bounding box center [357, 75] width 7 height 7
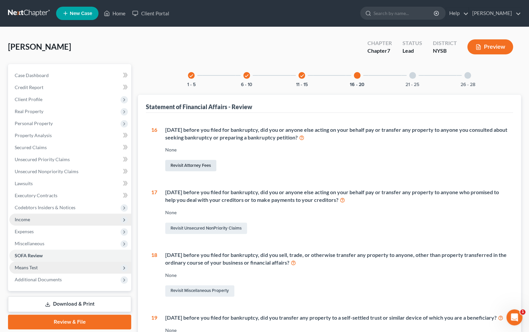
click at [208, 165] on link "Revisit Attorney Fees" at bounding box center [190, 165] width 51 height 11
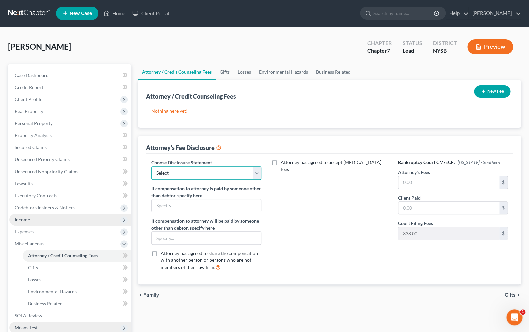
select select "0"
click option "Chapter 7 Default" at bounding box center [0, 0] width 0 height 0
click at [433, 183] on input "text" at bounding box center [449, 182] width 101 height 13
type input "1,000.00"
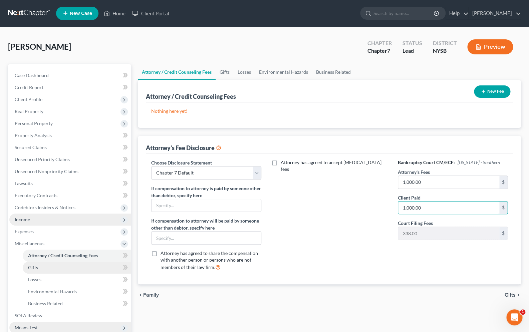
type input "1,000.00"
click at [38, 264] on link "Gifts" at bounding box center [77, 268] width 109 height 12
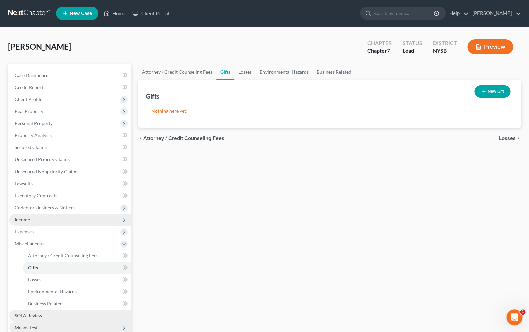
click at [38, 316] on span "SOFA Review" at bounding box center [29, 316] width 28 height 6
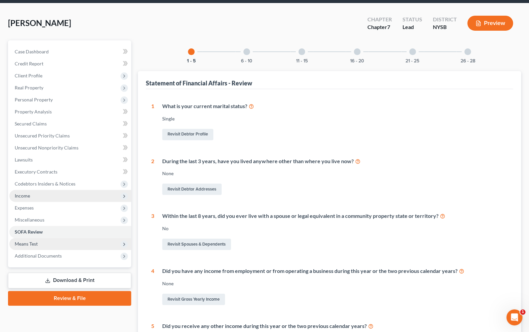
scroll to position [32, 0]
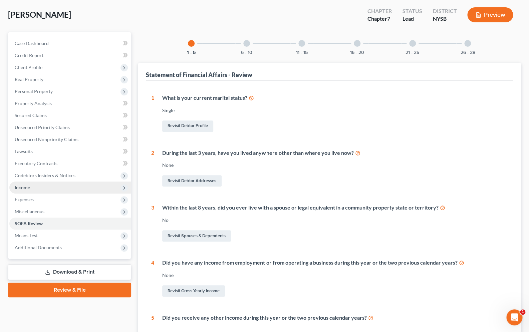
click at [411, 42] on div at bounding box center [413, 43] width 7 height 7
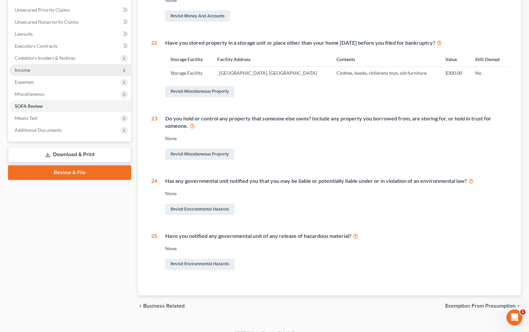
scroll to position [37, 0]
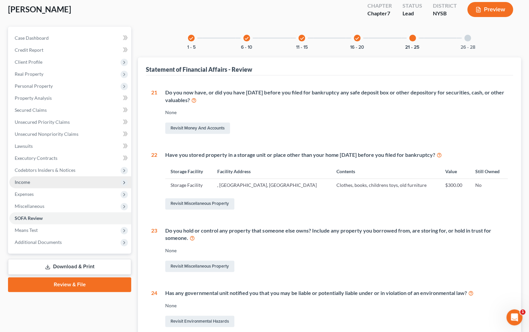
click at [355, 39] on div "check" at bounding box center [357, 38] width 7 height 7
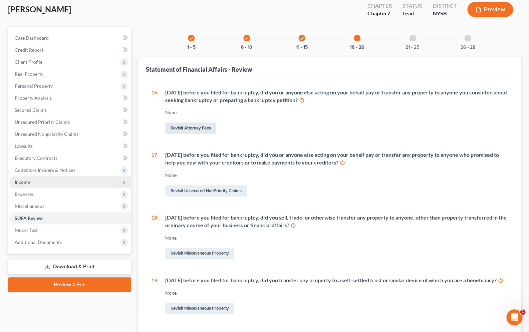
click at [189, 128] on link "Revisit Attorney Fees" at bounding box center [190, 128] width 51 height 11
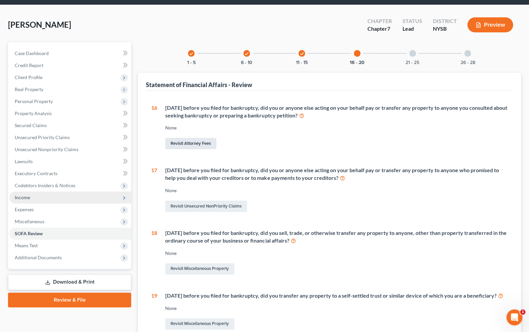
select select "0"
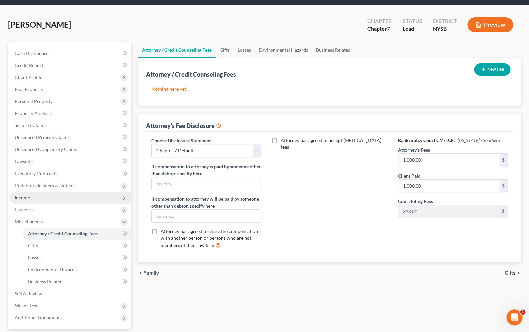
click at [491, 67] on button "New Fee" at bounding box center [492, 69] width 36 height 12
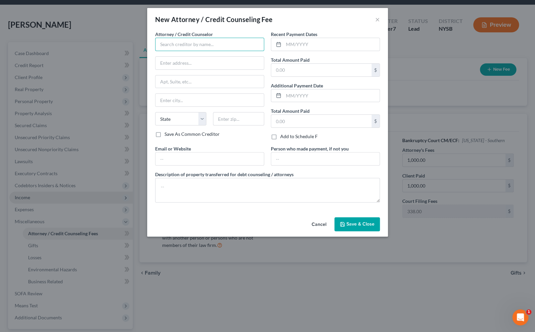
click at [201, 41] on input "text" at bounding box center [209, 44] width 109 height 13
type input "[PERSON_NAME]"
click at [302, 45] on input "text" at bounding box center [331, 44] width 96 height 13
click at [278, 45] on icon at bounding box center [278, 44] width 5 height 5
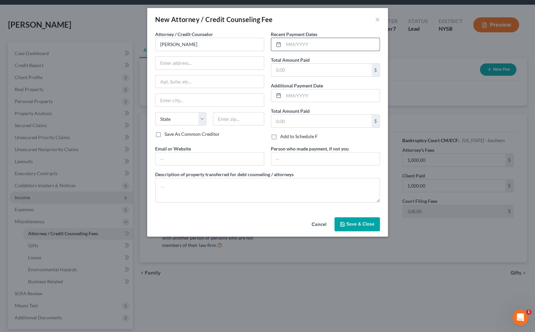
click at [292, 46] on input "text" at bounding box center [331, 44] width 96 height 13
type input "0"
type input "10/02/25"
click at [289, 68] on input "text" at bounding box center [321, 70] width 100 height 13
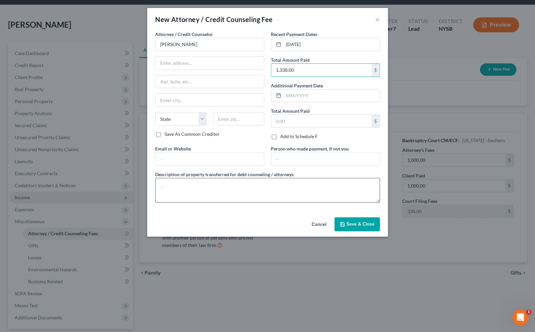
type input "1,338.00"
click at [248, 192] on textarea at bounding box center [267, 190] width 224 height 25
type textarea "Includes $338 Chapter 7 Filing Fee"
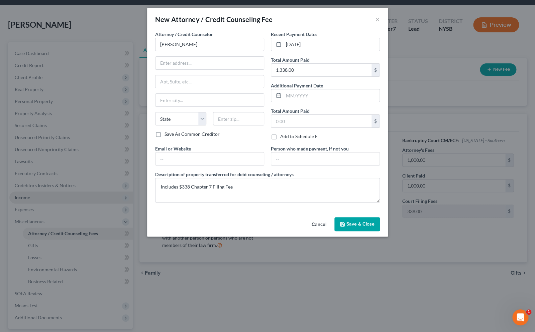
click at [373, 224] on span "Save & Close" at bounding box center [360, 224] width 28 height 6
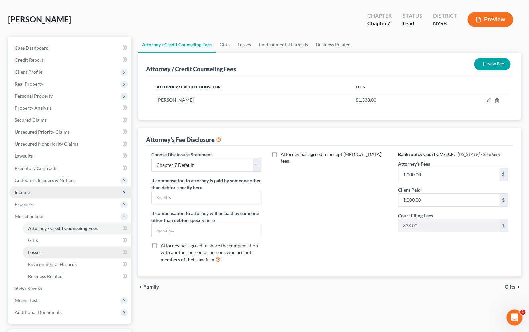
scroll to position [82, 0]
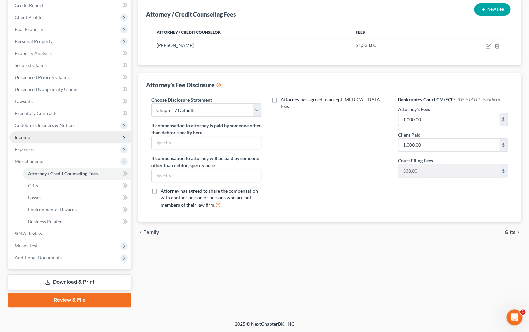
click at [96, 281] on link "Download & Print" at bounding box center [69, 283] width 123 height 16
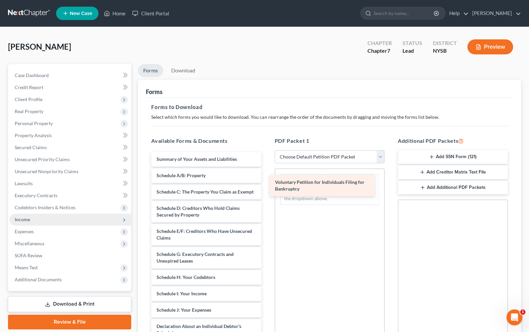
drag, startPoint x: 201, startPoint y: 163, endPoint x: 319, endPoint y: 187, distance: 120.9
click at [267, 187] on div "Voluntary Petition for Individuals Filing for Bankruptcy Voluntary Petition for…" at bounding box center [206, 317] width 121 height 330
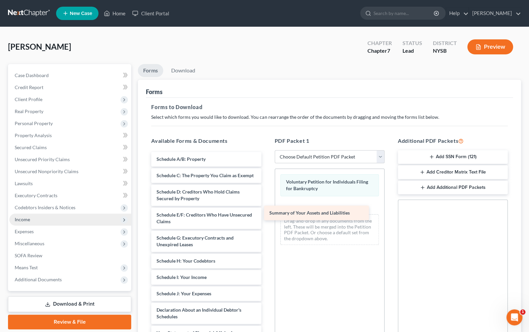
drag, startPoint x: 196, startPoint y: 154, endPoint x: 309, endPoint y: 208, distance: 125.4
click at [267, 208] on div "Summary of Your Assets and Liabilities Summary of Your Assets and Liabilities S…" at bounding box center [206, 309] width 121 height 314
click at [309, 208] on div "Summary of Your Assets and Liabilities" at bounding box center [316, 213] width 105 height 15
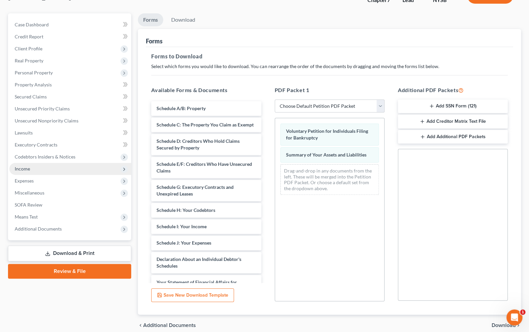
scroll to position [80, 0]
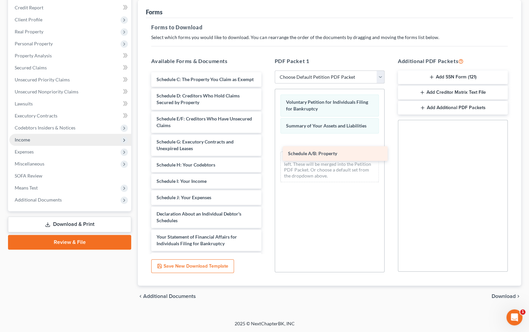
drag, startPoint x: 201, startPoint y: 79, endPoint x: 331, endPoint y: 152, distance: 149.3
click at [267, 152] on div "Schedule A/B: Property Schedule A/B: Property Schedule C: The Property You Clai…" at bounding box center [206, 220] width 121 height 297
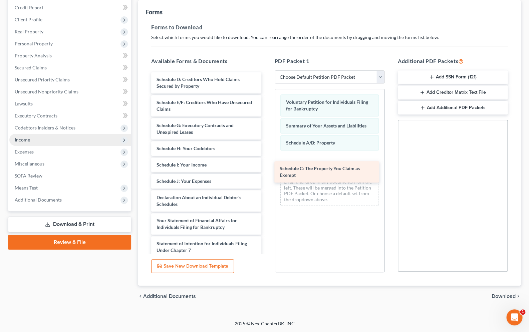
drag, startPoint x: 184, startPoint y: 76, endPoint x: 307, endPoint y: 165, distance: 152.1
click at [267, 165] on div "Schedule C: The Property You Claim as Exempt Schedule C: The Property You Claim…" at bounding box center [206, 212] width 121 height 281
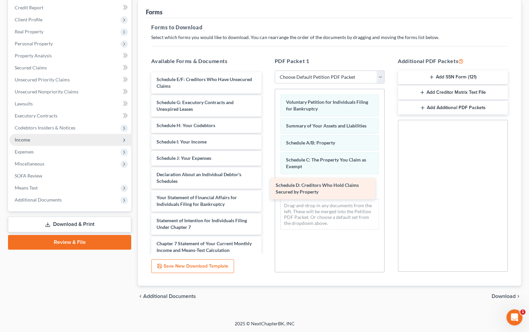
drag, startPoint x: 192, startPoint y: 78, endPoint x: 311, endPoint y: 184, distance: 159.7
click at [267, 184] on div "Schedule D: Creditors Who Hold Claims Secured by Property Schedule D: Creditors…" at bounding box center [206, 201] width 121 height 258
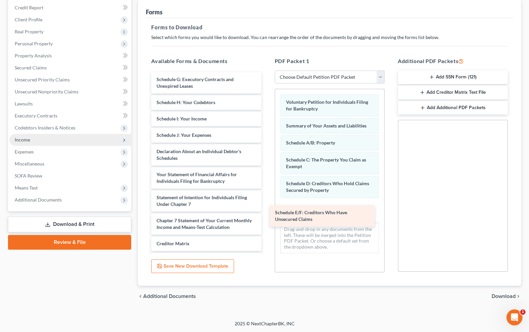
drag, startPoint x: 195, startPoint y: 78, endPoint x: 314, endPoint y: 212, distance: 178.9
click at [267, 212] on div "Schedule E/F: Creditors Who Have Unsecured Claims Schedule E/F: Creditors Who H…" at bounding box center [206, 189] width 121 height 235
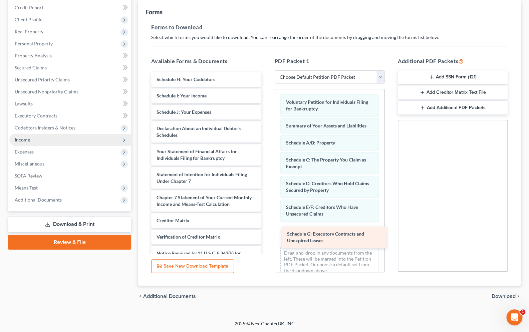
drag, startPoint x: 192, startPoint y: 78, endPoint x: 322, endPoint y: 233, distance: 203.0
click at [267, 233] on div "Schedule G: Executory Contracts and Unexpired Leases Schedule G: Executory Cont…" at bounding box center [206, 178] width 121 height 212
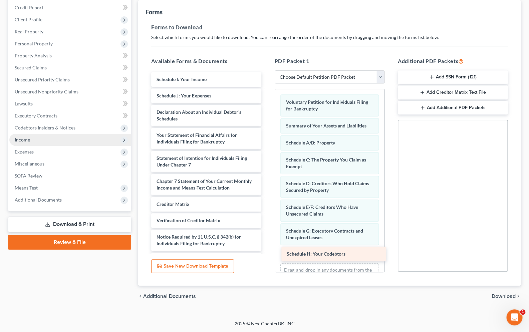
drag, startPoint x: 199, startPoint y: 78, endPoint x: 329, endPoint y: 253, distance: 218.5
click at [267, 253] on div "Schedule H: Your Codebtors Schedule H: Your Codebtors Schedule I: Your Income S…" at bounding box center [206, 169] width 121 height 195
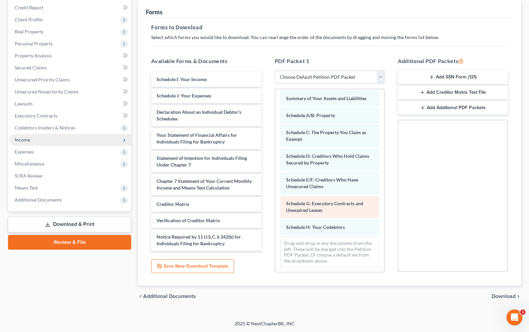
scroll to position [28, 0]
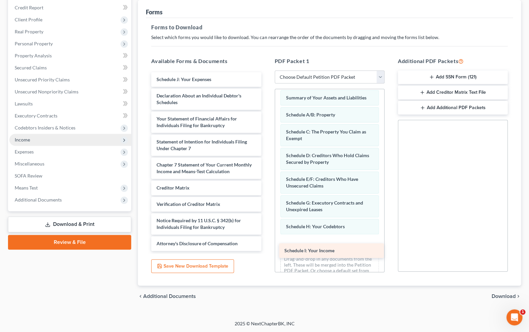
drag, startPoint x: 174, startPoint y: 79, endPoint x: 302, endPoint y: 251, distance: 214.4
click at [267, 251] on div "Schedule I: Your Income Schedule I: Your Income Schedule J: Your Expenses Decla…" at bounding box center [206, 161] width 121 height 179
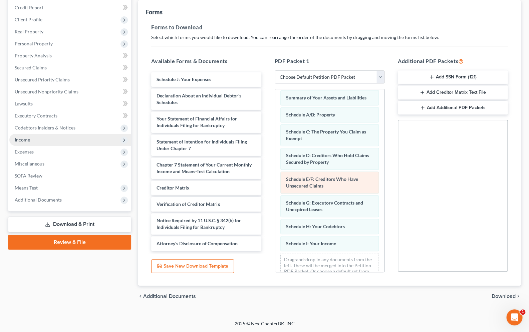
scroll to position [45, 0]
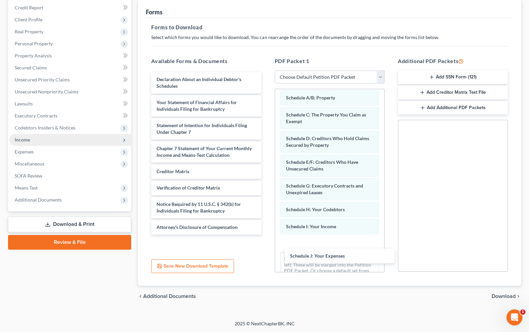
drag, startPoint x: 197, startPoint y: 79, endPoint x: 327, endPoint y: 253, distance: 217.2
click at [267, 235] on div "Schedule J: Your Expenses Schedule J: Your Expenses Declaration About an Indivi…" at bounding box center [206, 153] width 121 height 163
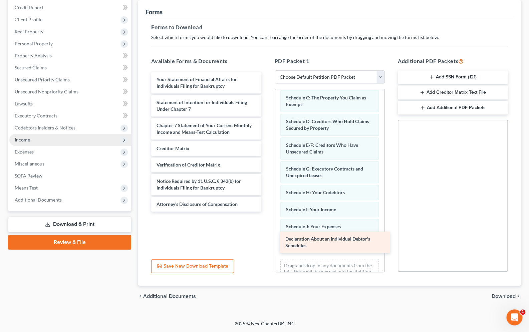
drag, startPoint x: 202, startPoint y: 80, endPoint x: 331, endPoint y: 241, distance: 205.8
click at [267, 212] on div "Declaration About an Individual Debtor's Schedules Declaration About an Individ…" at bounding box center [206, 142] width 121 height 140
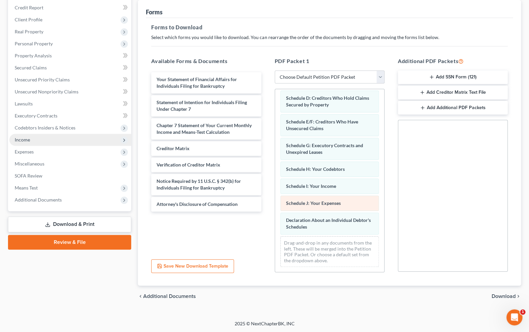
scroll to position [86, 0]
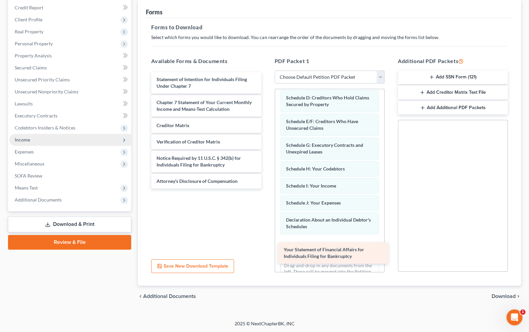
drag, startPoint x: 176, startPoint y: 84, endPoint x: 304, endPoint y: 255, distance: 213.2
click at [267, 189] on div "Your Statement of Financial Affairs for Individuals Filing for Bankruptcy Your …" at bounding box center [206, 130] width 121 height 117
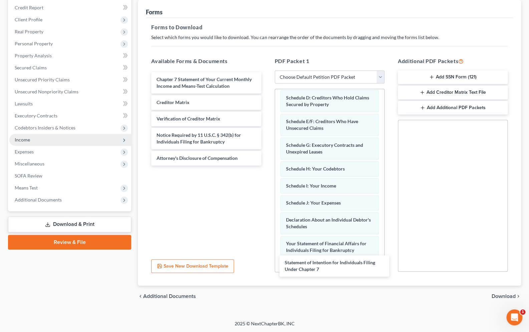
drag, startPoint x: 188, startPoint y: 85, endPoint x: 312, endPoint y: 236, distance: 195.8
click at [267, 166] on div "Statement of Intention for Individuals Filing Under Chapter 7 Statement of Inte…" at bounding box center [206, 119] width 121 height 94
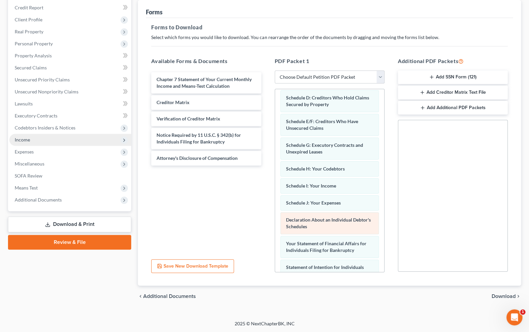
scroll to position [133, 0]
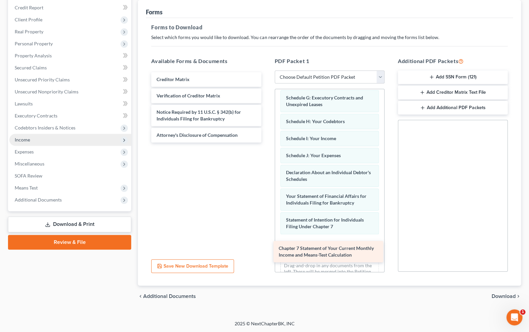
drag, startPoint x: 193, startPoint y: 77, endPoint x: 317, endPoint y: 243, distance: 206.3
click at [267, 143] on div "Chapter 7 Statement of Your Current Monthly Income and Means-Test Calculation C…" at bounding box center [206, 107] width 121 height 70
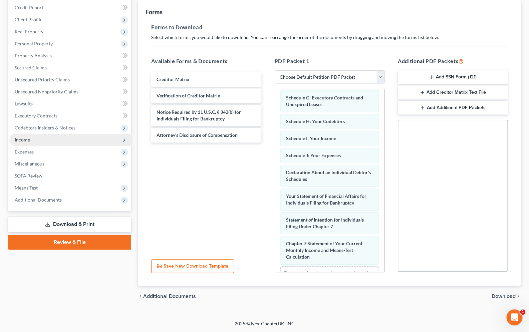
scroll to position [164, 0]
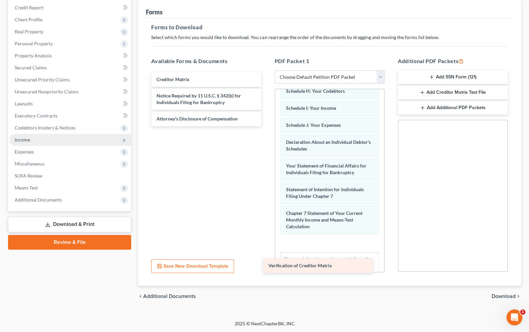
drag, startPoint x: 177, startPoint y: 91, endPoint x: 292, endPoint y: 251, distance: 196.3
click at [267, 126] on div "Verification of Creditor Matrix Creditor Matrix Verification of Creditor Matrix…" at bounding box center [206, 99] width 121 height 54
click at [290, 259] on div "Verification of Creditor Matrix" at bounding box center [318, 266] width 110 height 15
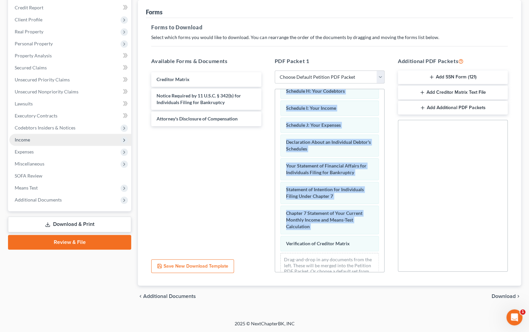
click at [295, 239] on div "Verification of Creditor Matrix" at bounding box center [330, 243] width 99 height 15
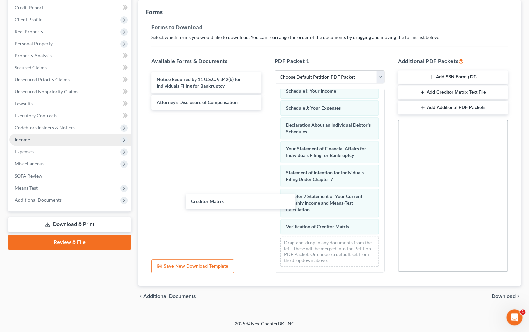
click at [224, 199] on div "Creditor Matrix" at bounding box center [241, 201] width 110 height 15
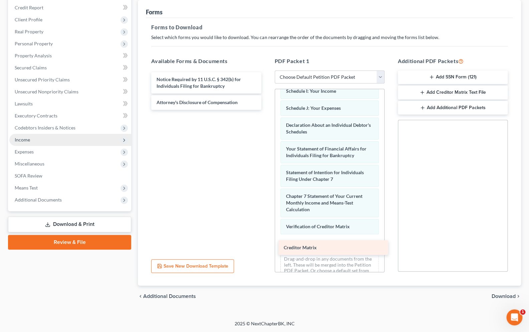
drag, startPoint x: 196, startPoint y: 116, endPoint x: 323, endPoint y: 246, distance: 181.7
click at [267, 110] on div "Creditor Matrix Notice Required by 11 U.S.C. § 342(b) for Individuals Filing fo…" at bounding box center [206, 91] width 121 height 38
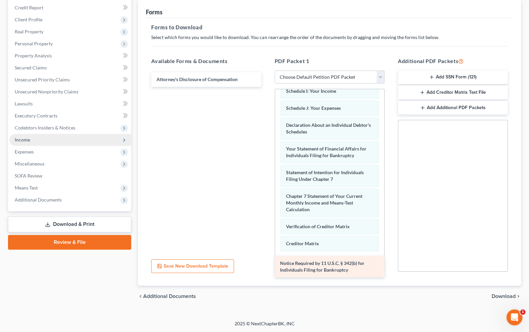
drag, startPoint x: 197, startPoint y: 78, endPoint x: 320, endPoint y: 263, distance: 222.3
click at [267, 87] on div "Notice Required by 11 U.S.C. § 342(b) for Individuals Filing for Bankruptcy Not…" at bounding box center [206, 79] width 121 height 15
click at [322, 264] on div "Notice Required by 11 U.S.C. § 342(b) for Individuals Filing for Bankruptcy Vol…" at bounding box center [329, 110] width 109 height 405
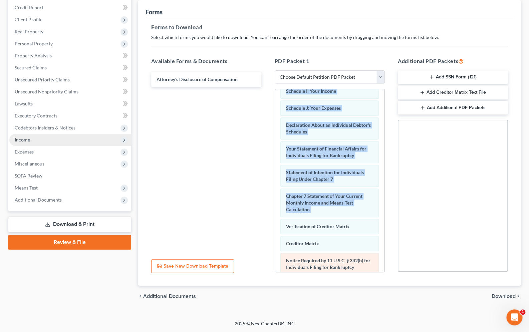
scroll to position [221, 0]
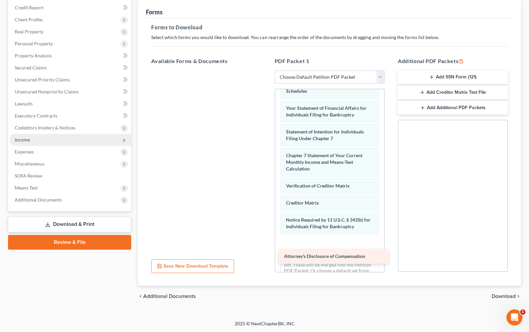
click at [314, 257] on span "Attorney's Disclosure of Compensation" at bounding box center [324, 257] width 81 height 6
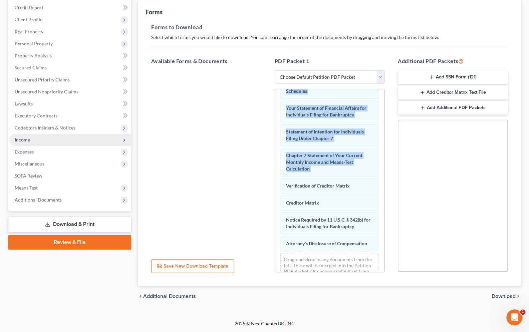
click at [435, 77] on button "Add SSN Form (121)" at bounding box center [453, 77] width 110 height 14
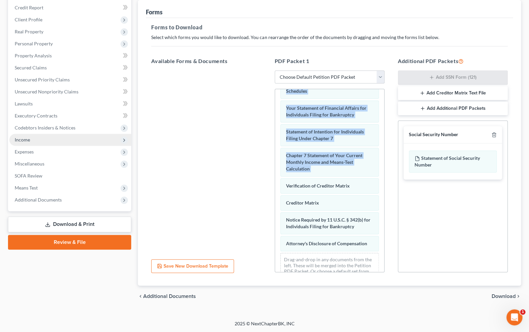
click at [502, 297] on span "Download" at bounding box center [504, 296] width 24 height 5
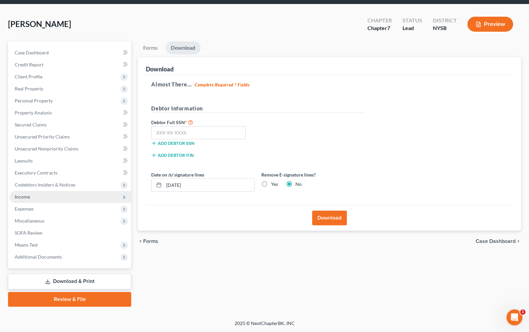
scroll to position [22, 0]
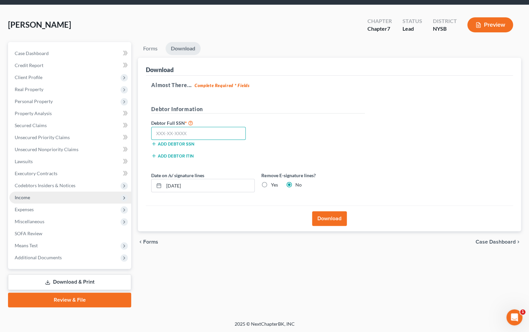
click at [176, 138] on input "text" at bounding box center [198, 133] width 95 height 13
type input "054-66-0325"
click at [179, 185] on input "10/03/2025" at bounding box center [209, 185] width 91 height 13
type input "10/06/2025"
click at [271, 187] on label "Yes" at bounding box center [274, 185] width 7 height 7
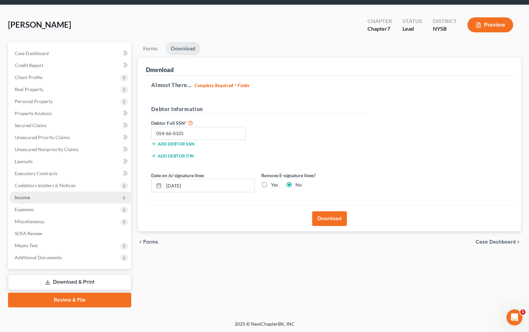
click at [274, 186] on input "Yes" at bounding box center [276, 184] width 4 height 4
radio input "true"
radio input "false"
click at [330, 218] on button "Download" at bounding box center [329, 218] width 35 height 15
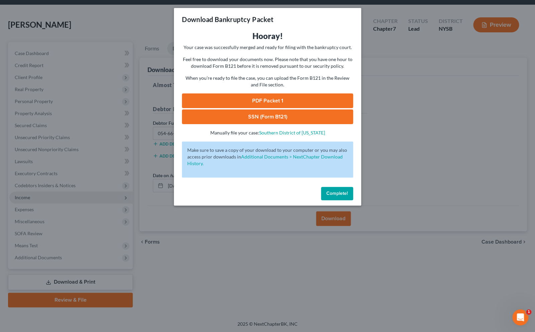
click at [267, 103] on link "PDF Packet 1" at bounding box center [267, 101] width 171 height 15
click at [248, 114] on link "SSN (Form B121)" at bounding box center [267, 117] width 171 height 15
click at [332, 193] on span "Complete!" at bounding box center [336, 194] width 21 height 6
